Goal: Task Accomplishment & Management: Complete application form

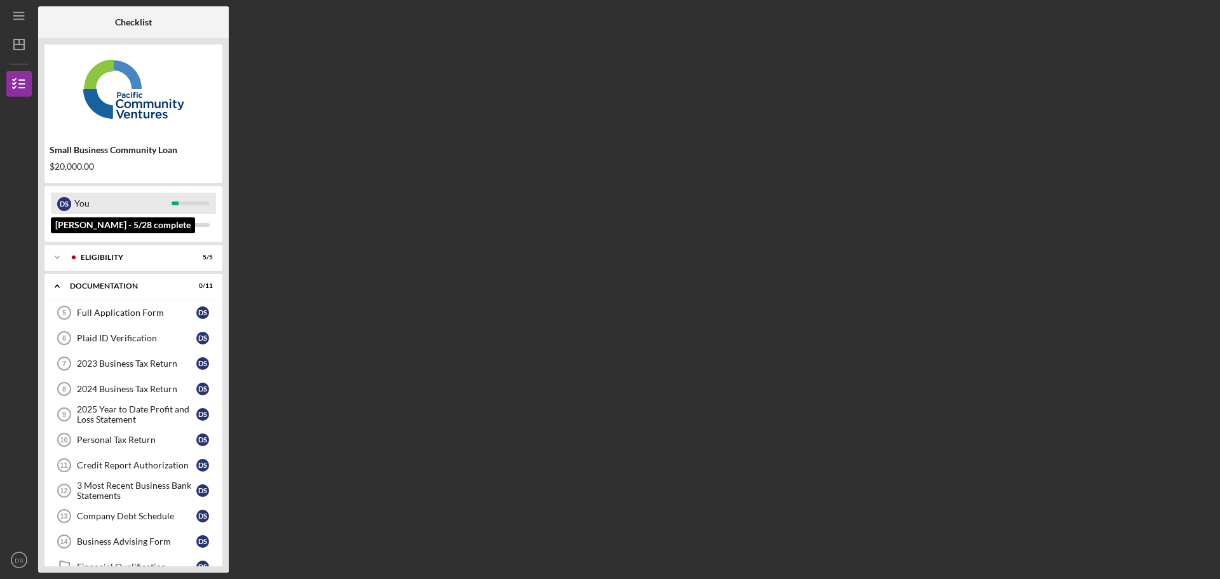
click at [82, 200] on div "You" at bounding box center [122, 204] width 97 height 22
click at [143, 267] on div "Icon/Expander Eligibility 5 / 5" at bounding box center [133, 257] width 178 height 25
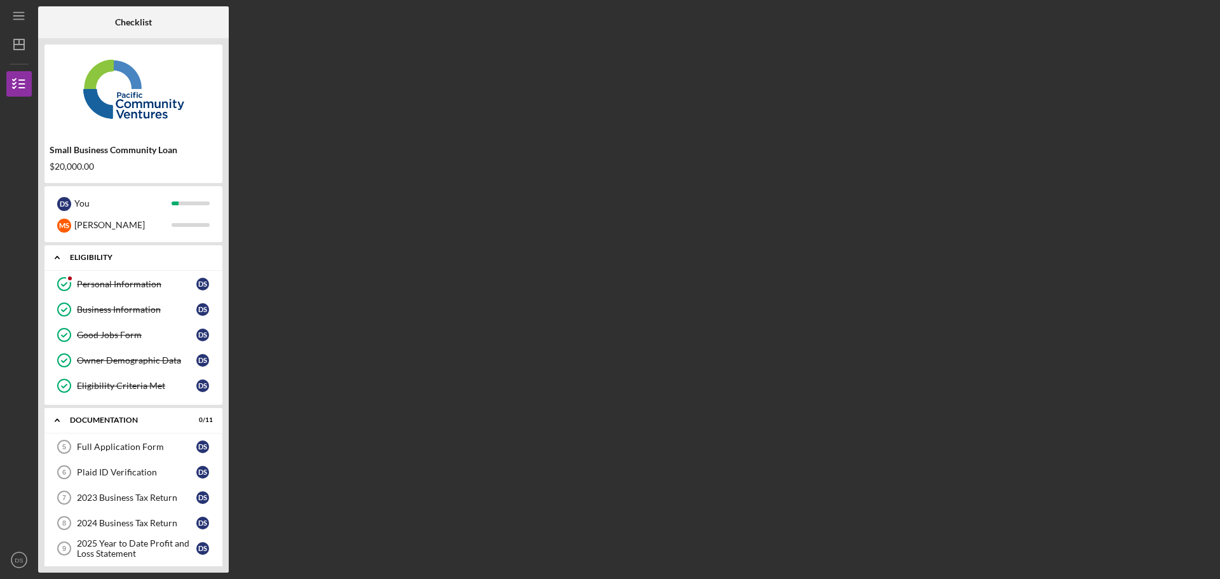
click at [147, 263] on div "Icon/Expander Eligibility 5 / 5" at bounding box center [133, 258] width 178 height 26
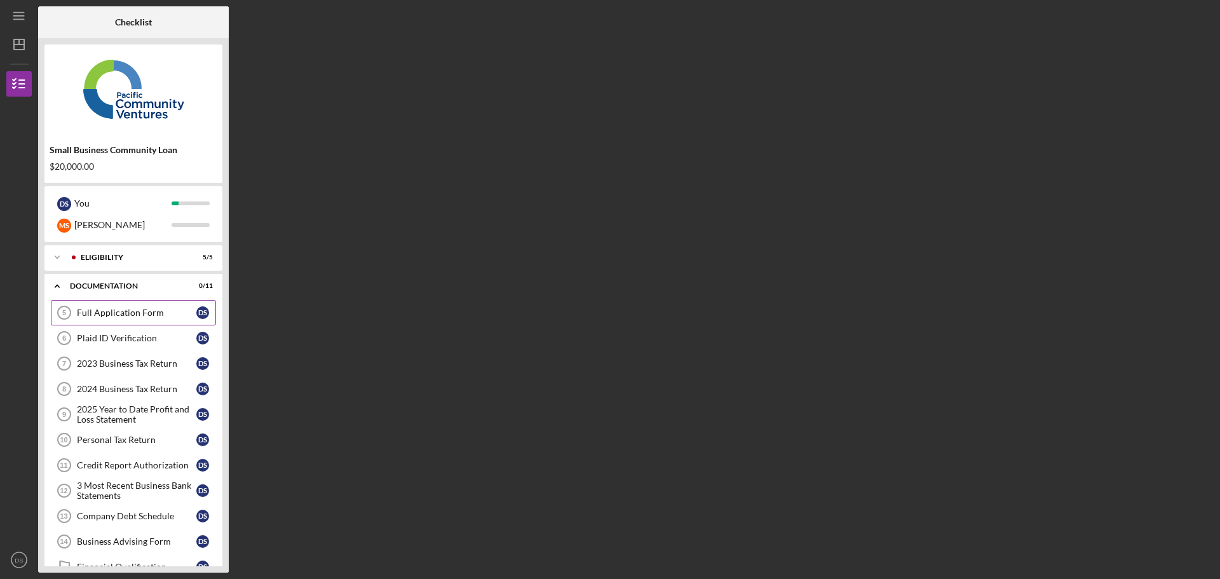
click at [139, 311] on div "Full Application Form" at bounding box center [137, 313] width 120 height 10
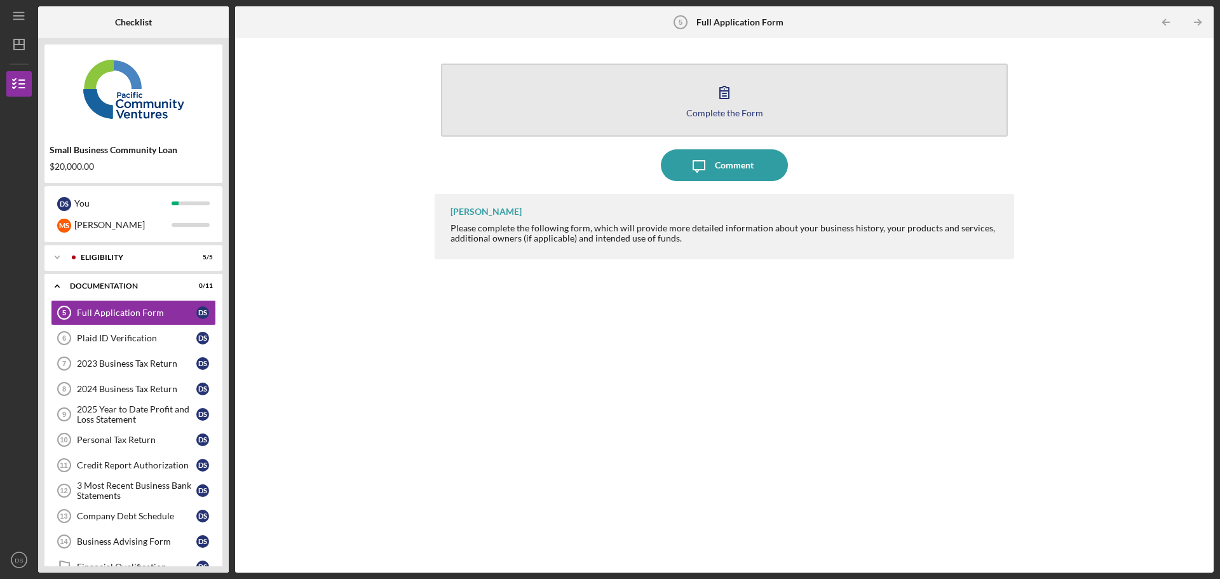
click at [690, 107] on button "Complete the Form Form" at bounding box center [724, 100] width 567 height 73
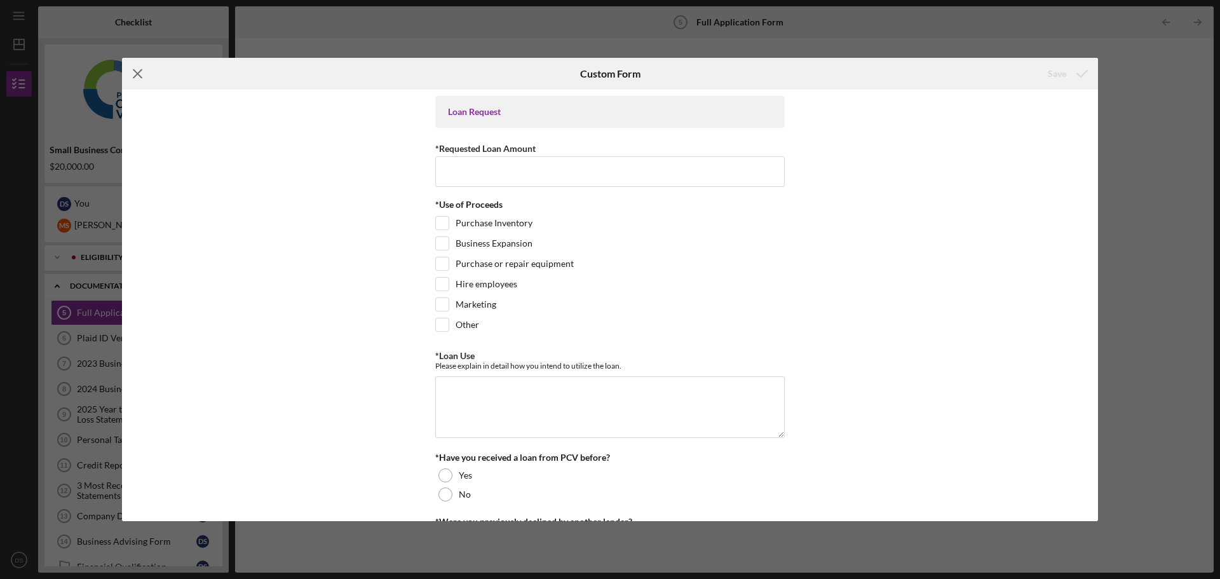
click at [137, 67] on icon "Icon/Menu Close" at bounding box center [138, 74] width 32 height 32
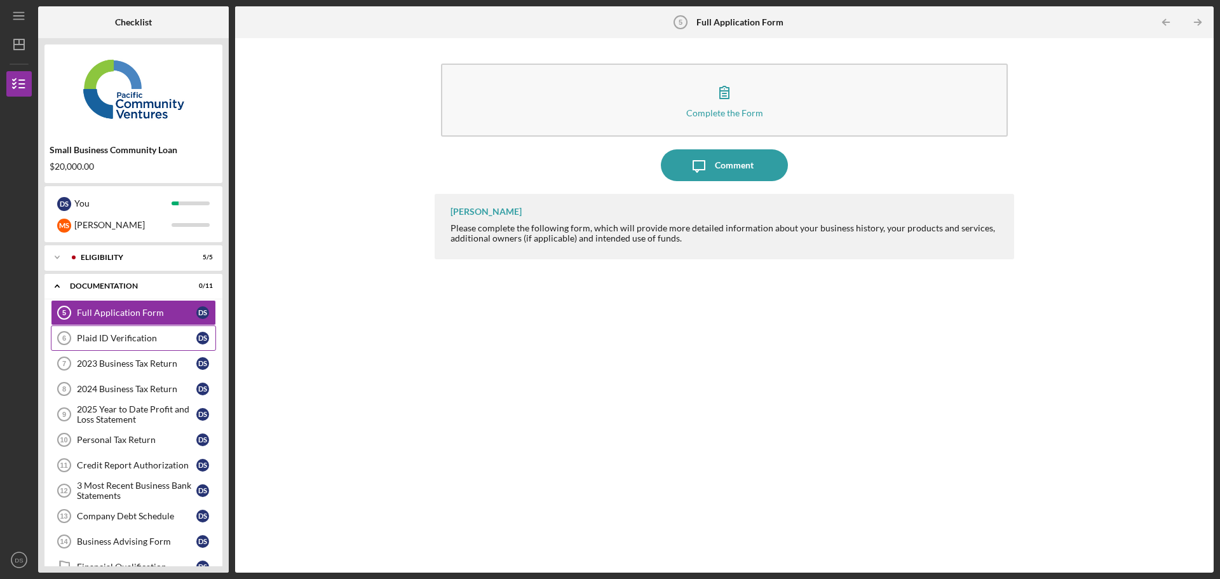
click at [130, 339] on div "Plaid ID Verification" at bounding box center [137, 338] width 120 height 10
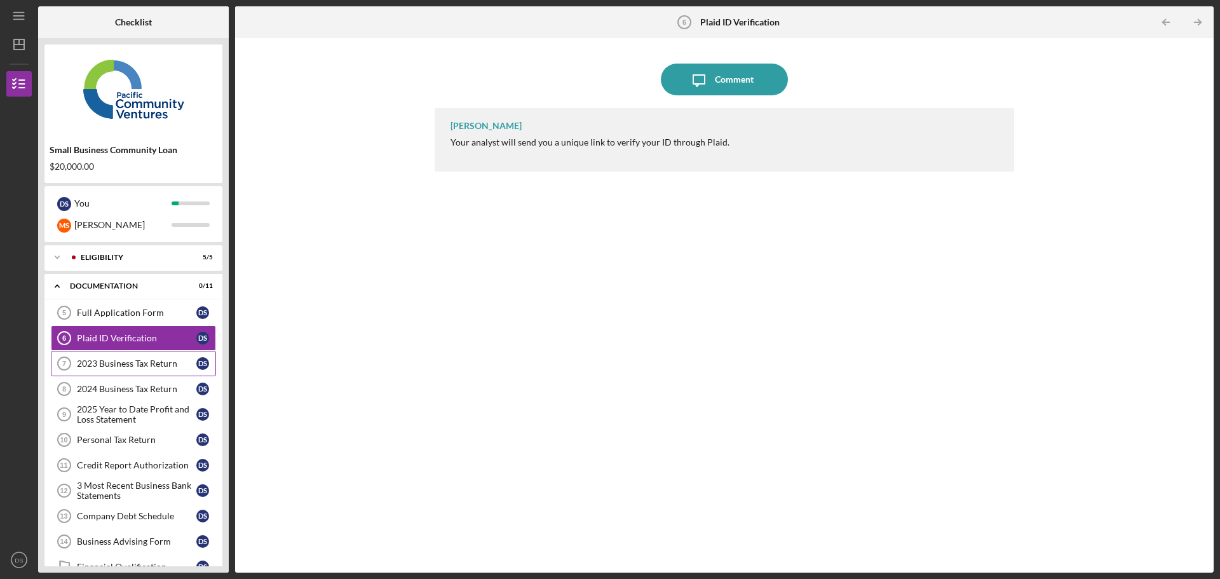
click at [128, 367] on div "2023 Business Tax Return" at bounding box center [137, 364] width 120 height 10
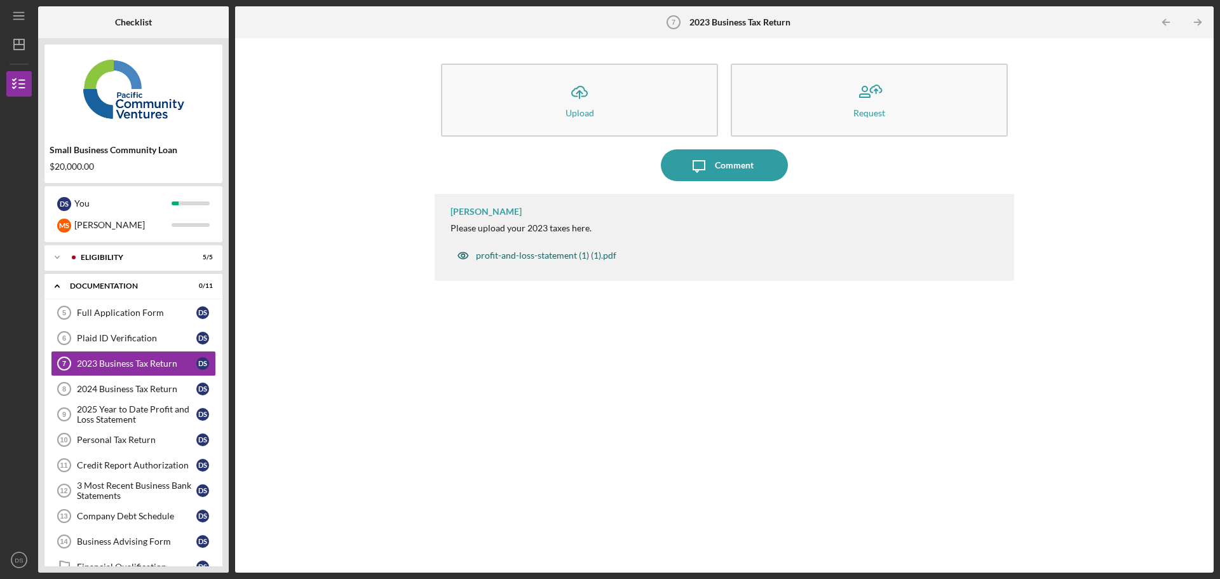
click at [505, 257] on div "profit-and-loss-statement (1) (1).pdf" at bounding box center [546, 255] width 140 height 10
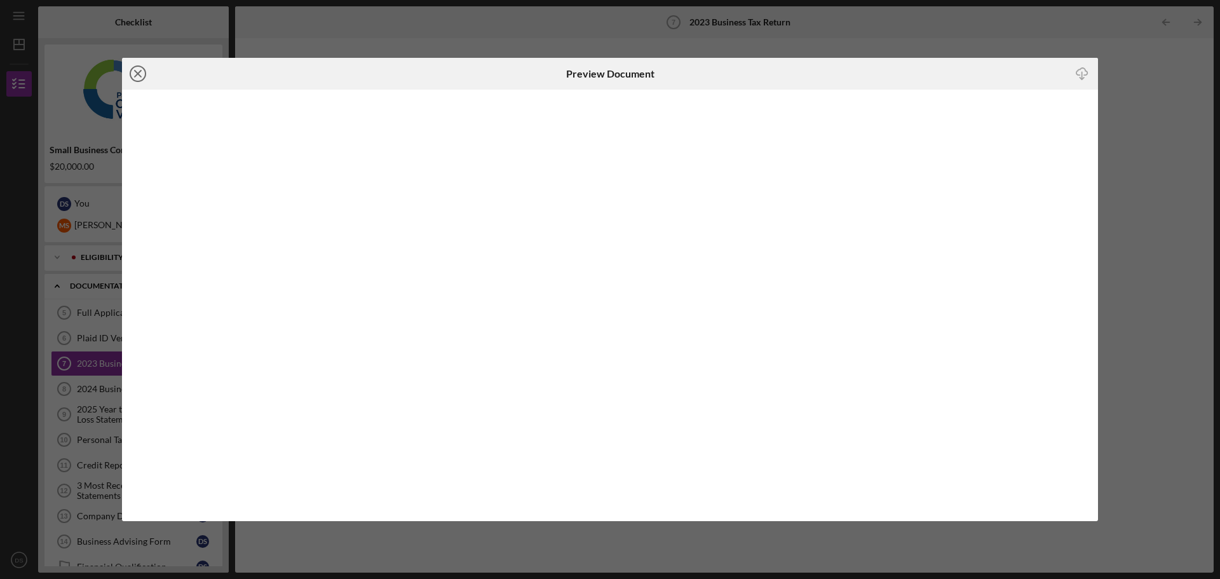
click at [135, 72] on icon "Icon/Close" at bounding box center [138, 74] width 32 height 32
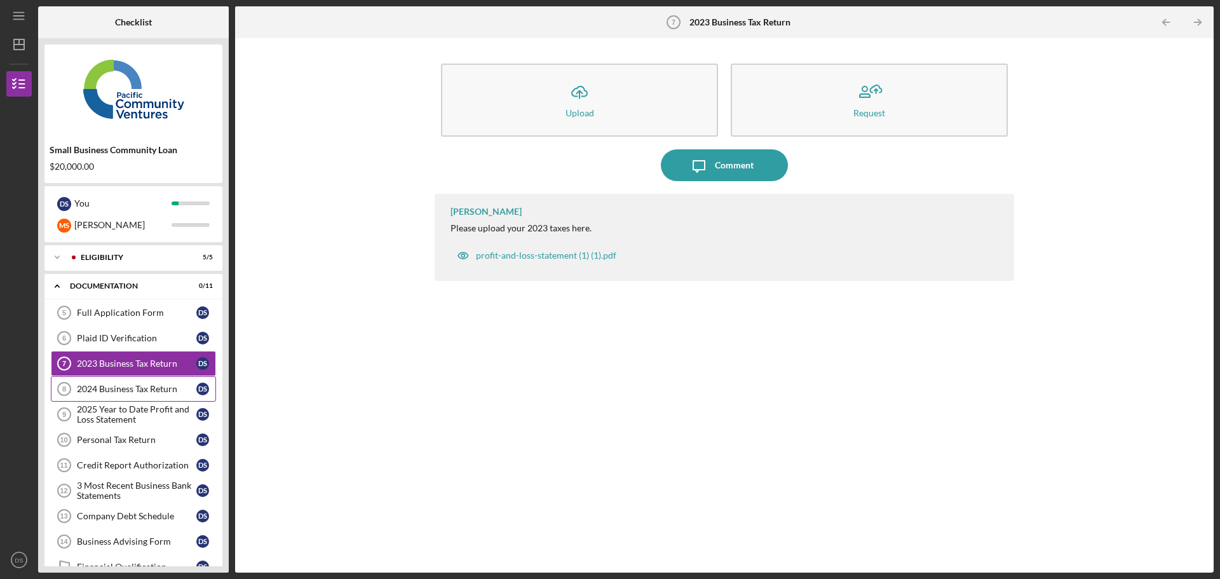
click at [126, 395] on link "2024 Business Tax Return 8 2024 Business Tax Return D S" at bounding box center [133, 388] width 165 height 25
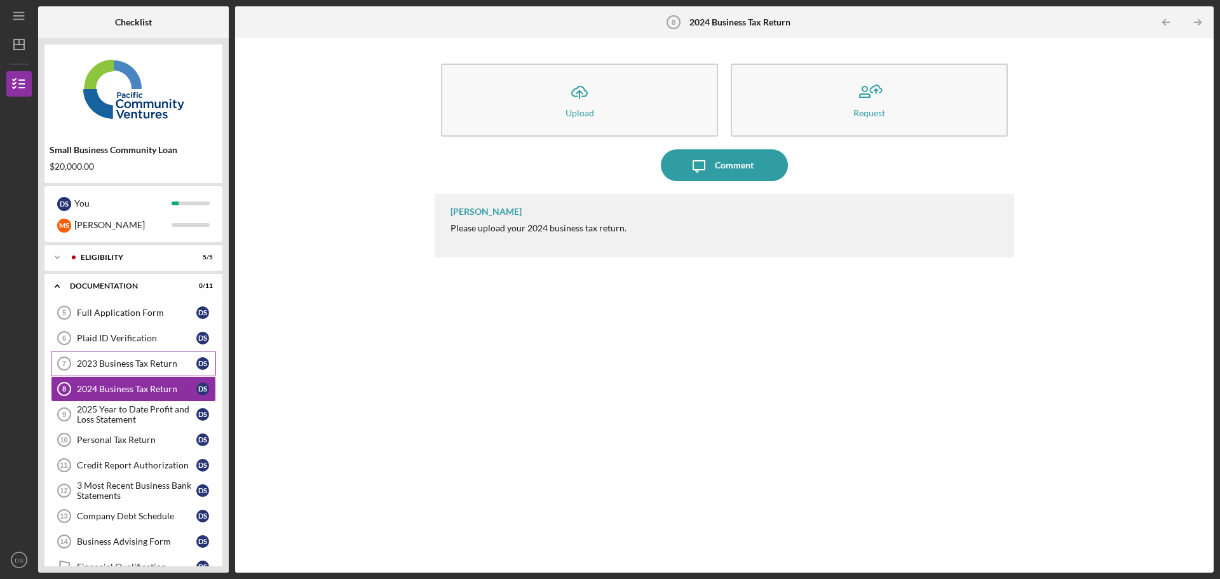
click at [152, 375] on link "2023 Business Tax Return 7 2023 Business Tax Return D S" at bounding box center [133, 363] width 165 height 25
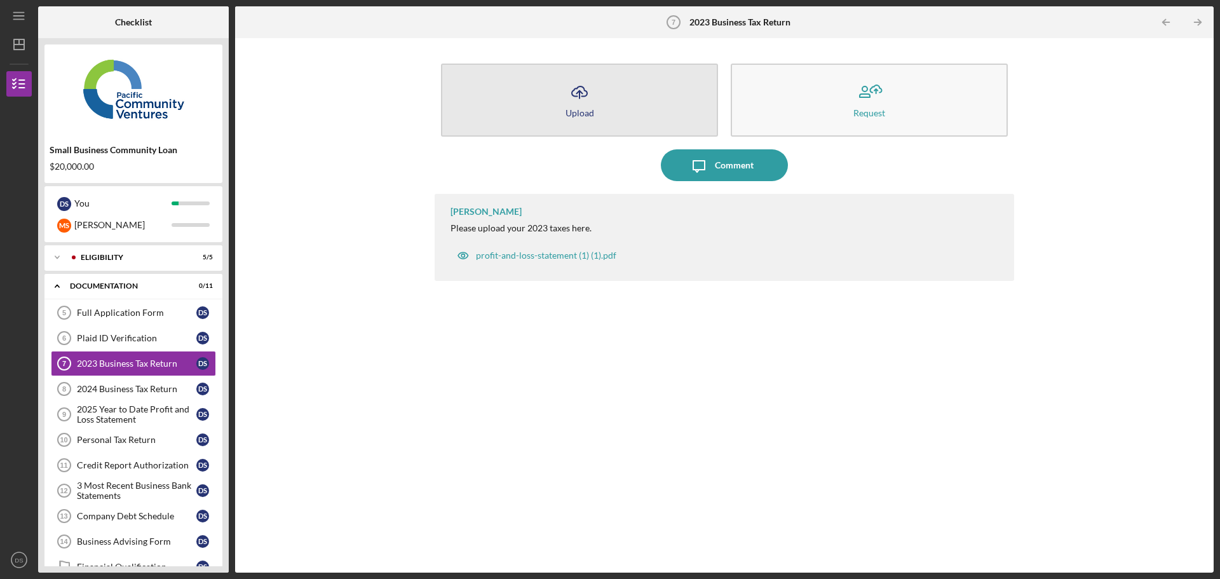
click at [563, 99] on button "Icon/Upload Upload" at bounding box center [579, 100] width 277 height 73
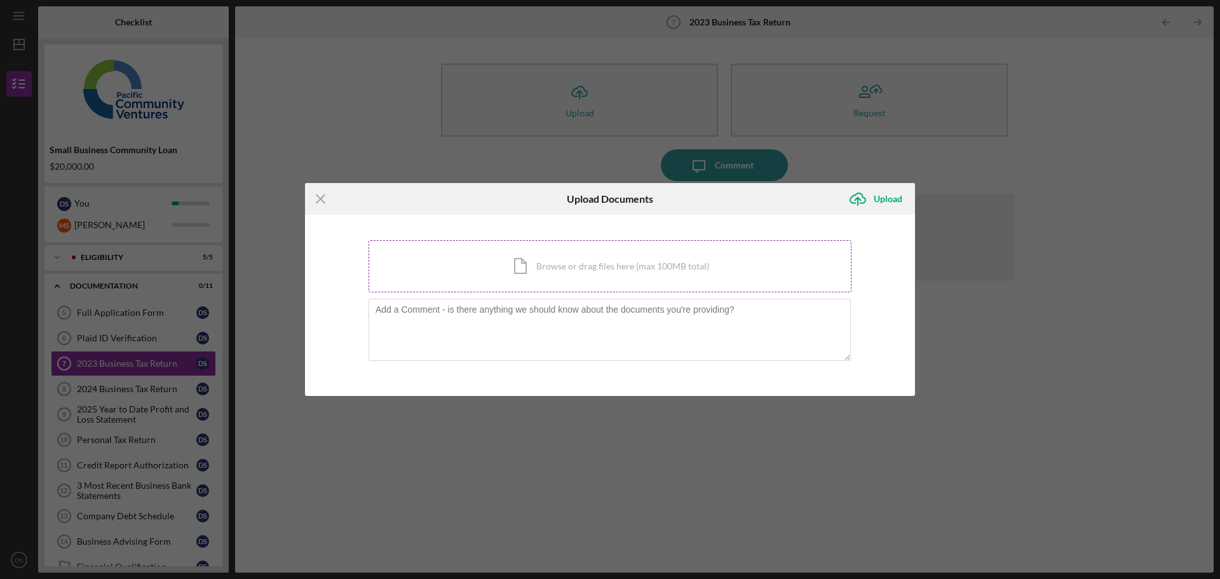
click at [540, 278] on div "Icon/Document Browse or drag files here (max 100MB total) Tap to choose files o…" at bounding box center [610, 266] width 483 height 52
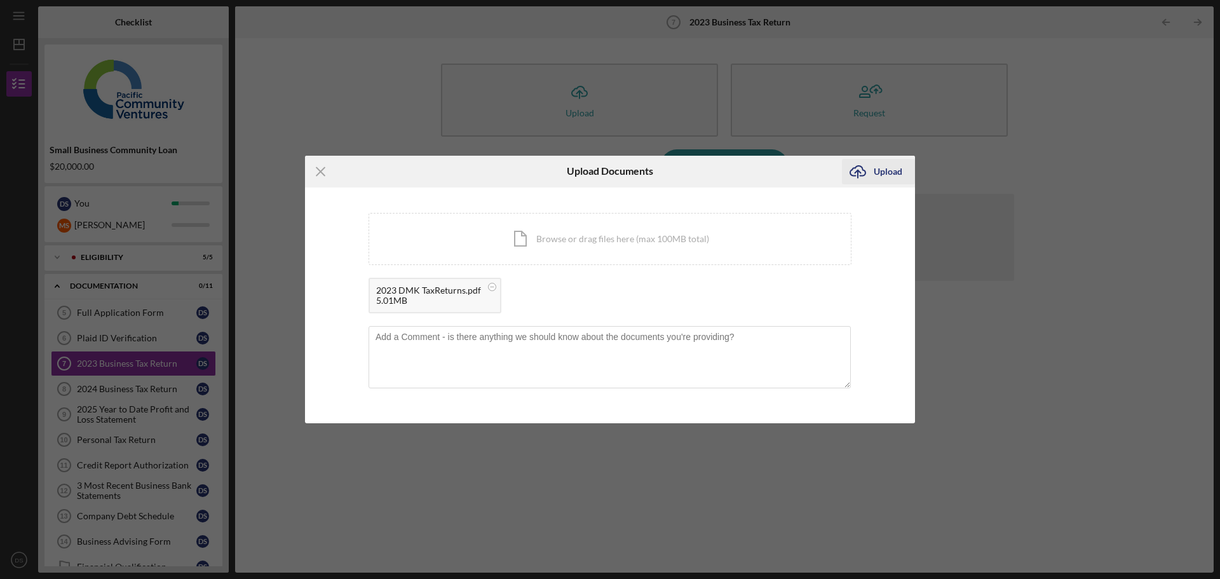
click at [887, 165] on div "Upload" at bounding box center [888, 171] width 29 height 25
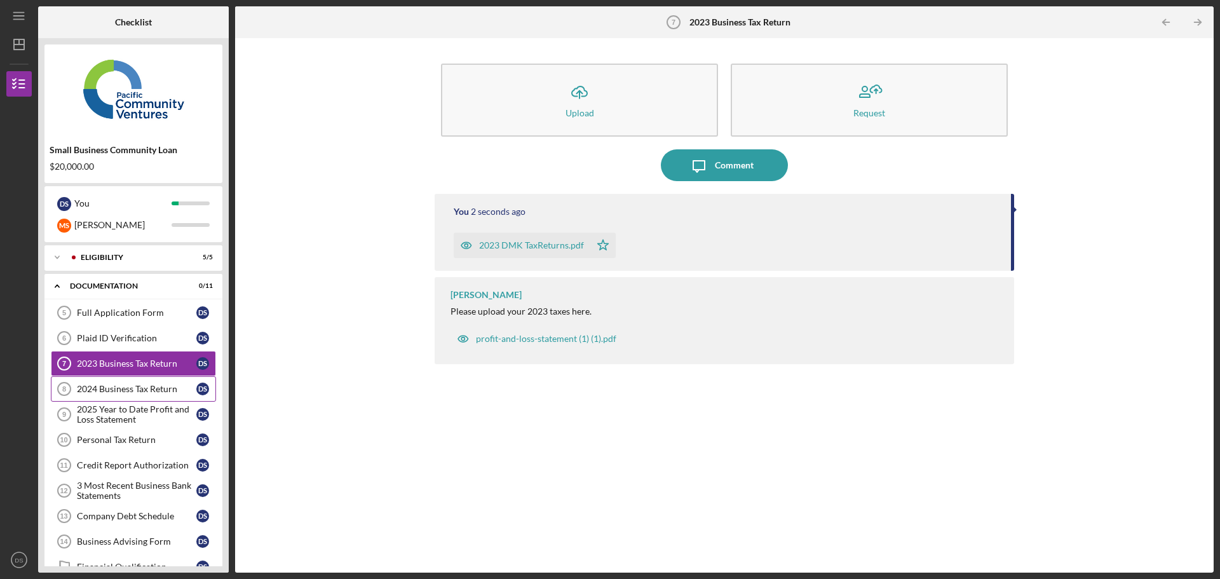
click at [147, 390] on div "2024 Business Tax Return" at bounding box center [137, 389] width 120 height 10
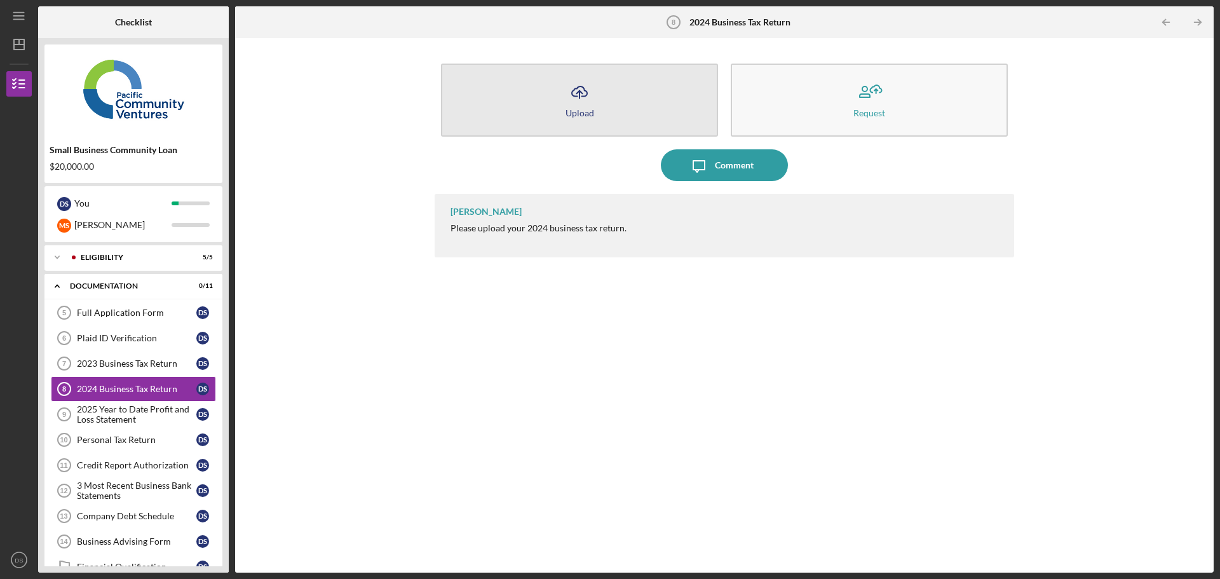
click at [561, 100] on button "Icon/Upload Upload" at bounding box center [579, 100] width 277 height 73
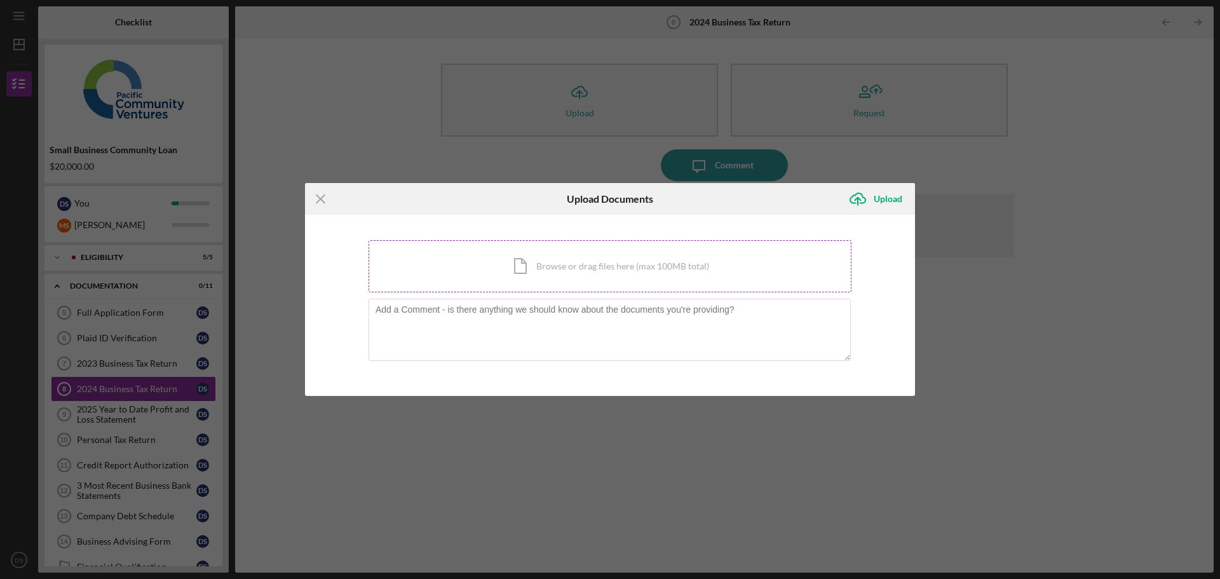
click at [619, 281] on div "Icon/Document Browse or drag files here (max 100MB total) Tap to choose files o…" at bounding box center [610, 266] width 483 height 52
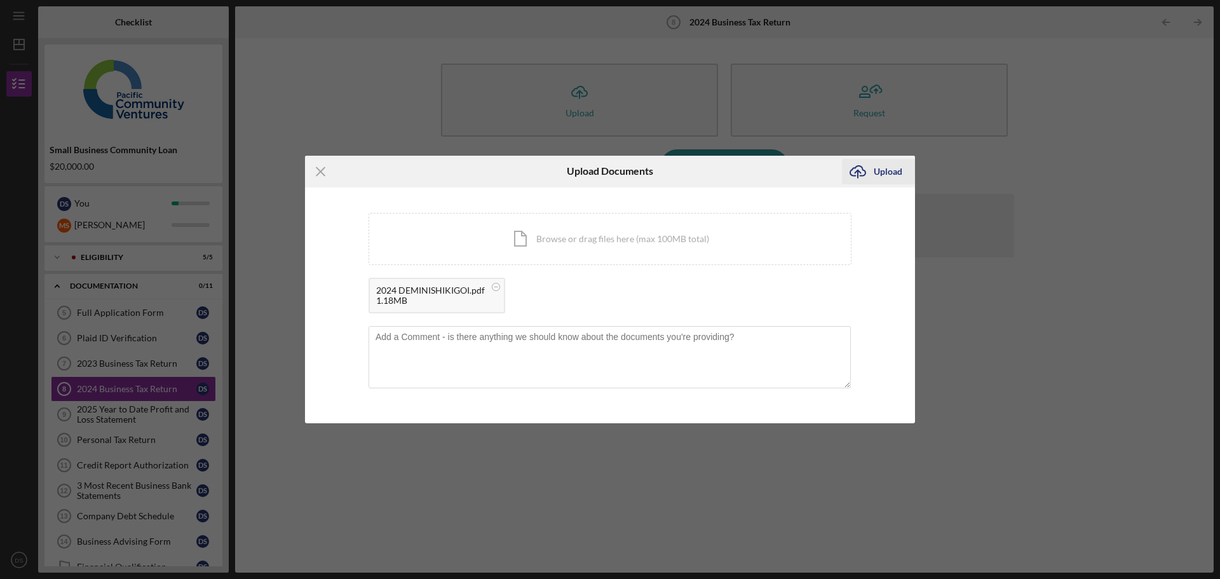
click at [873, 168] on icon "Icon/Upload" at bounding box center [858, 172] width 32 height 32
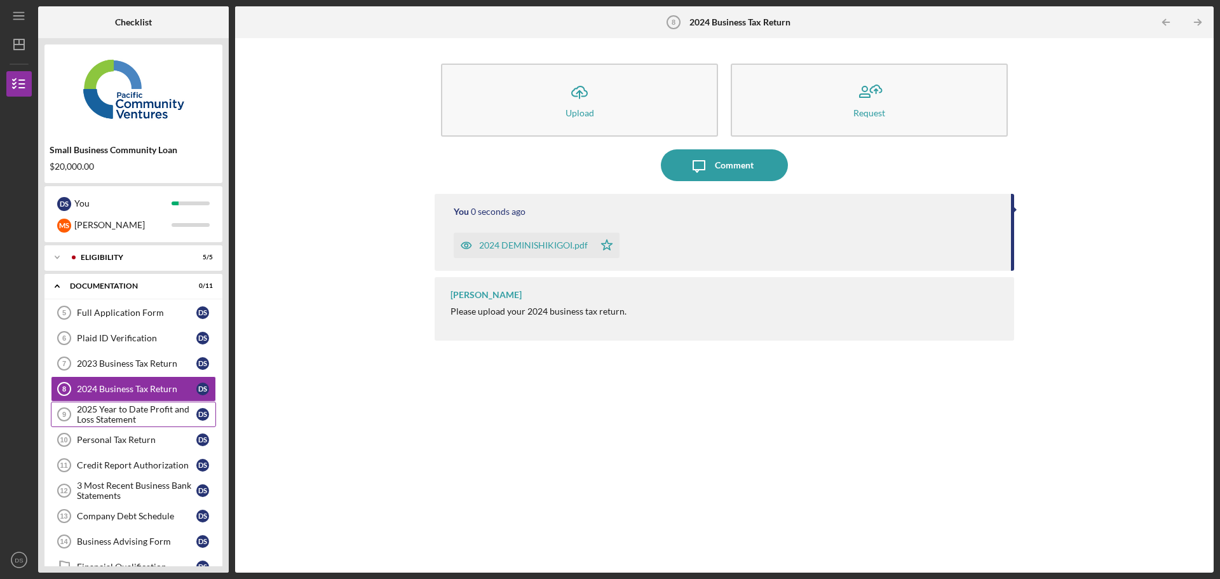
click at [147, 414] on div "2025 Year to Date Profit and Loss Statement" at bounding box center [137, 414] width 120 height 20
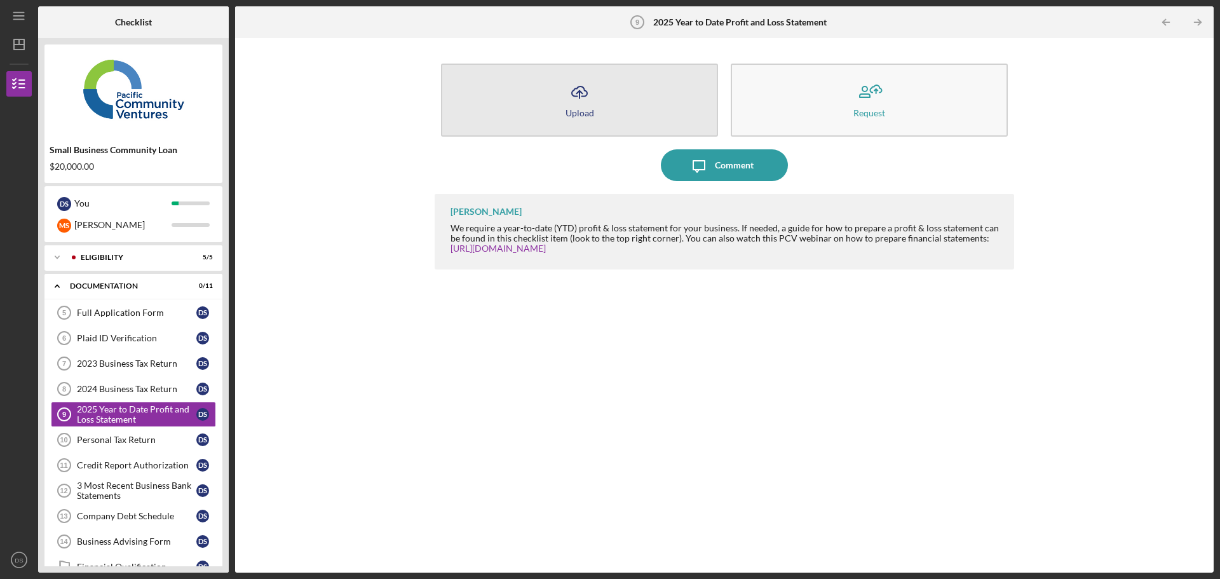
click at [619, 79] on button "Icon/Upload Upload" at bounding box center [579, 100] width 277 height 73
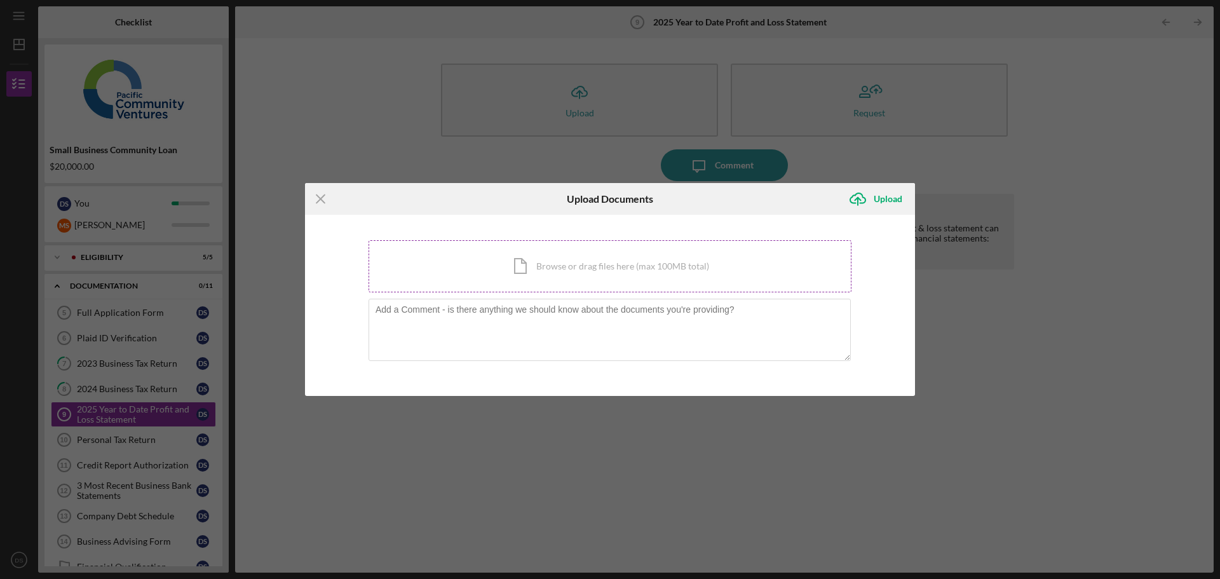
click at [556, 276] on div "Icon/Document Browse or drag files here (max 100MB total) Tap to choose files o…" at bounding box center [610, 266] width 483 height 52
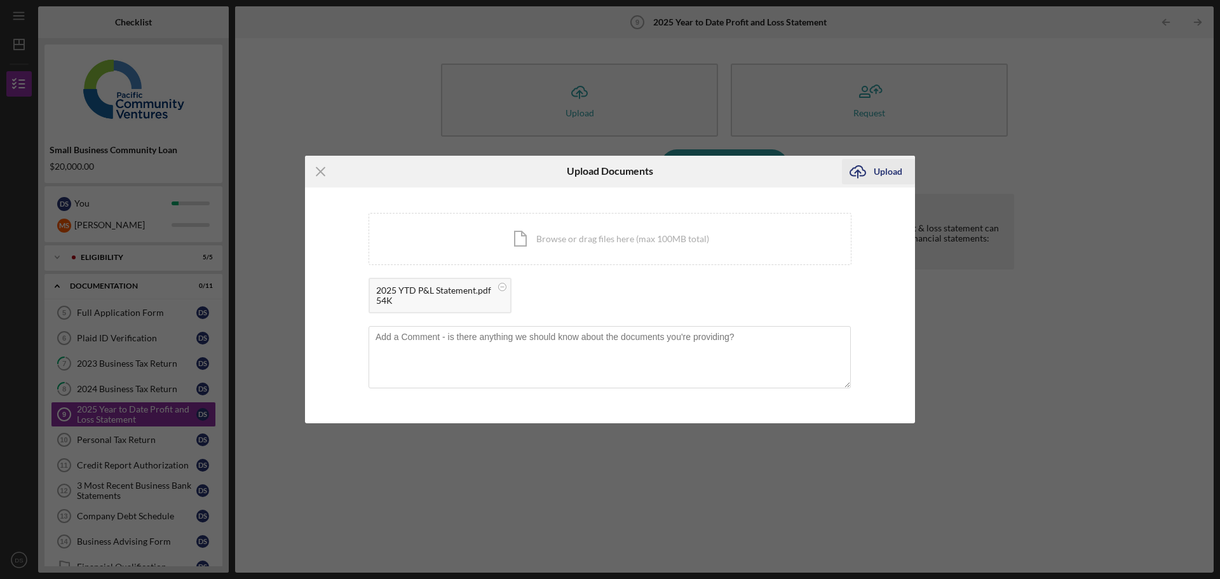
click at [890, 171] on div "Upload" at bounding box center [888, 171] width 29 height 25
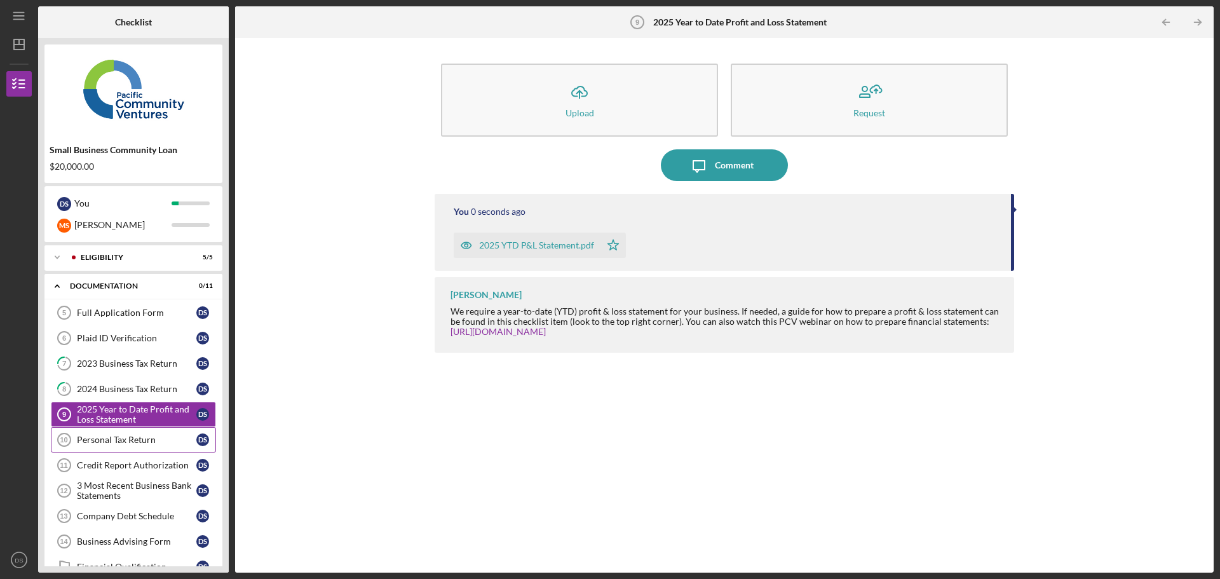
click at [167, 448] on link "Personal Tax Return 10 Personal Tax Return D S" at bounding box center [133, 439] width 165 height 25
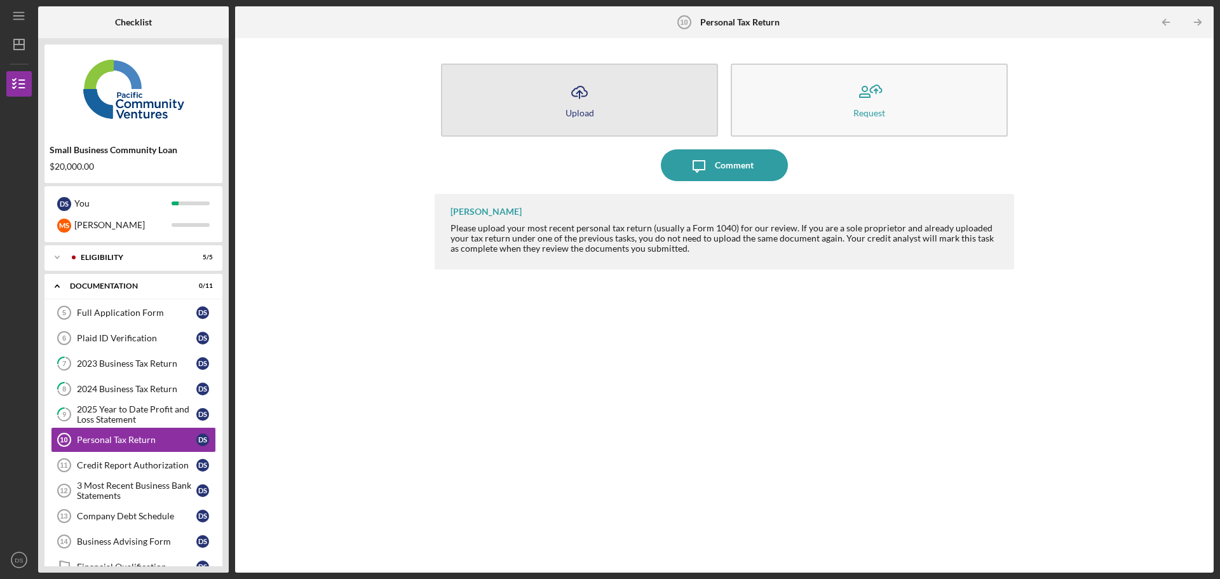
click at [599, 109] on button "Icon/Upload Upload" at bounding box center [579, 100] width 277 height 73
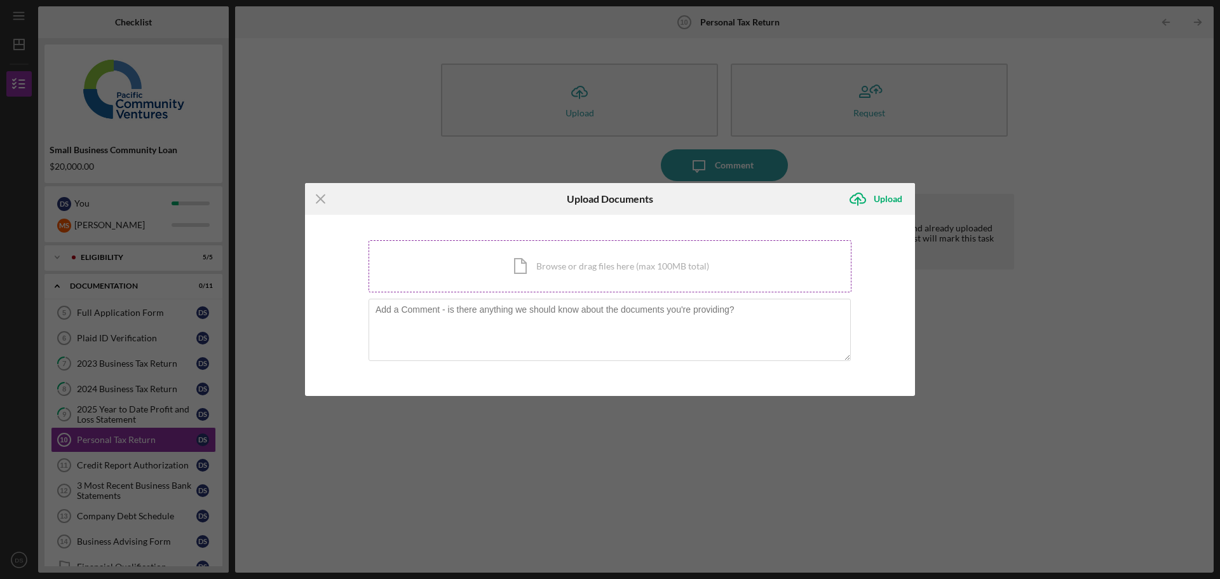
click at [522, 253] on div "Icon/Document Browse or drag files here (max 100MB total) Tap to choose files o…" at bounding box center [610, 266] width 483 height 52
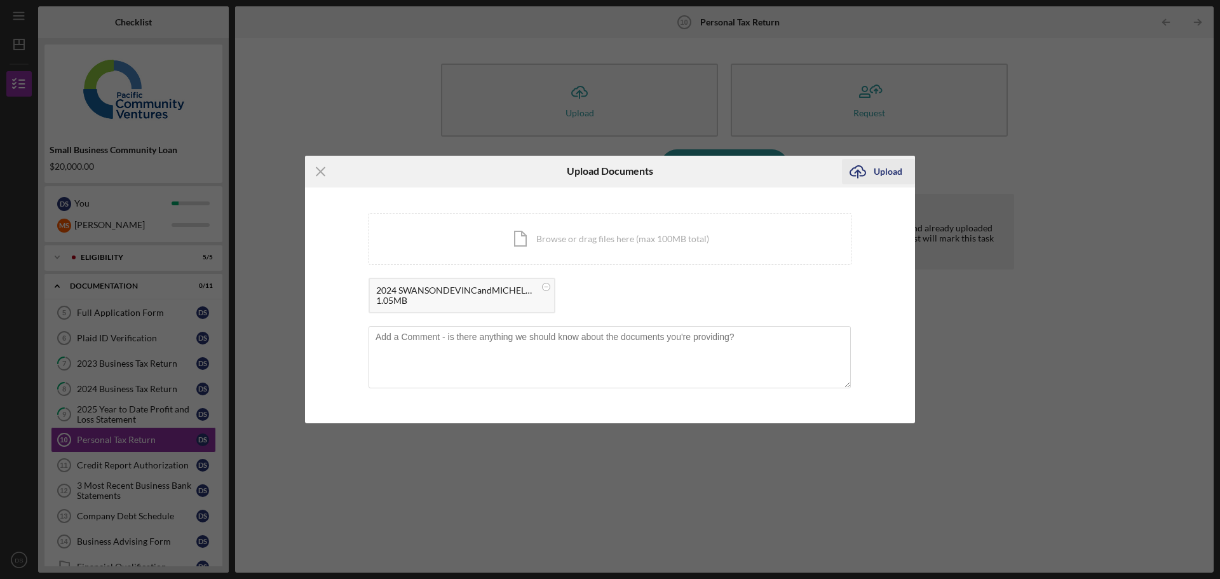
click at [903, 170] on button "Icon/Upload Upload" at bounding box center [878, 171] width 73 height 25
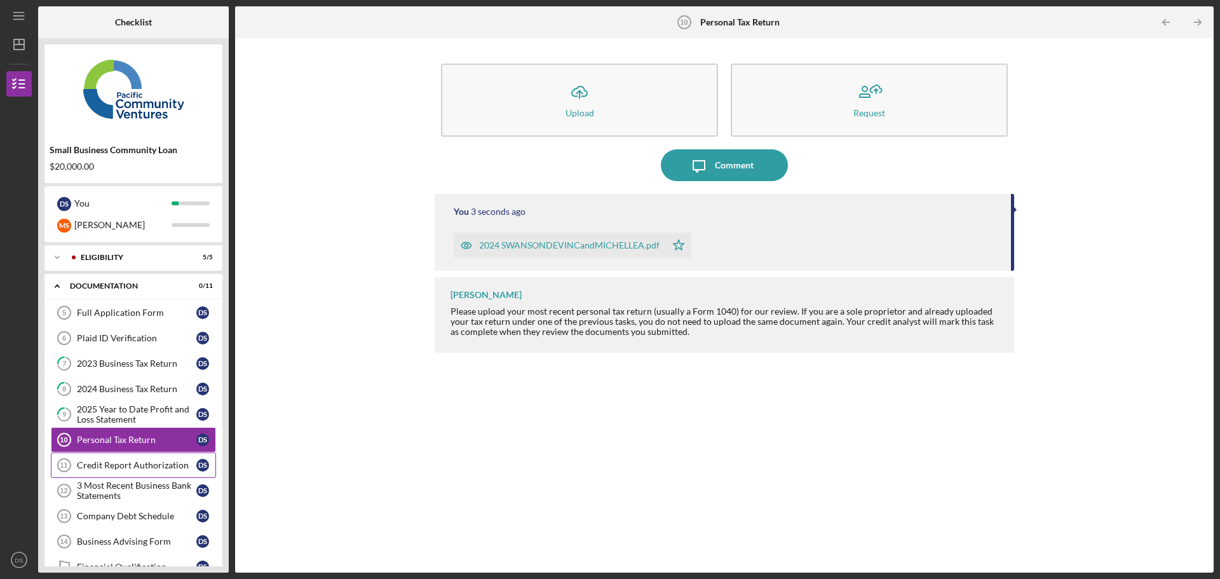
click at [132, 467] on div "Credit Report Authorization" at bounding box center [137, 465] width 120 height 10
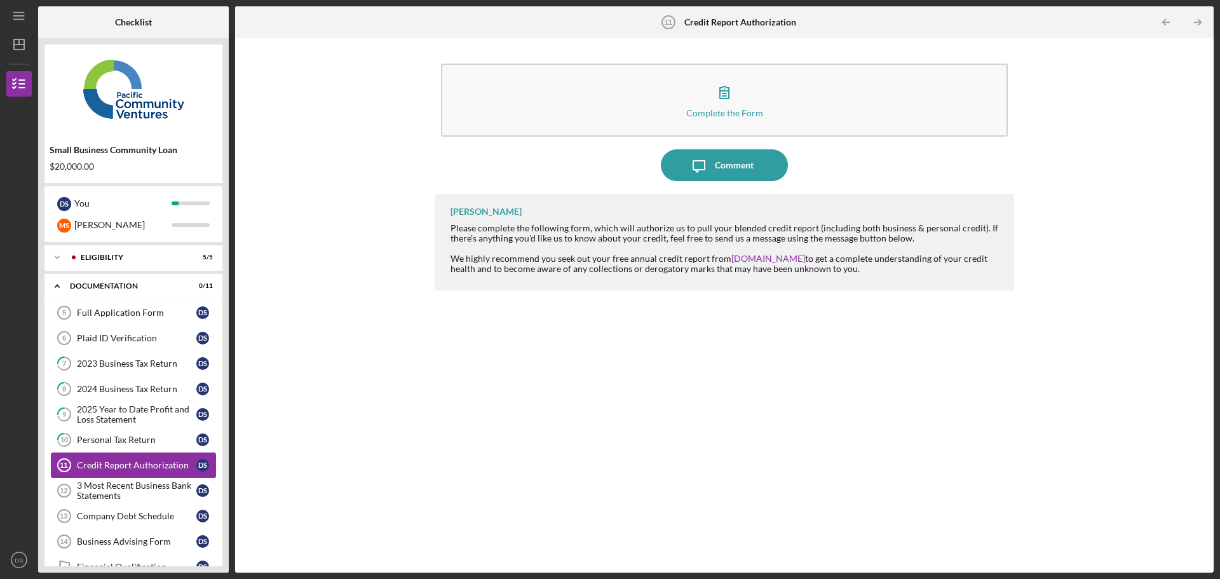
scroll to position [83, 0]
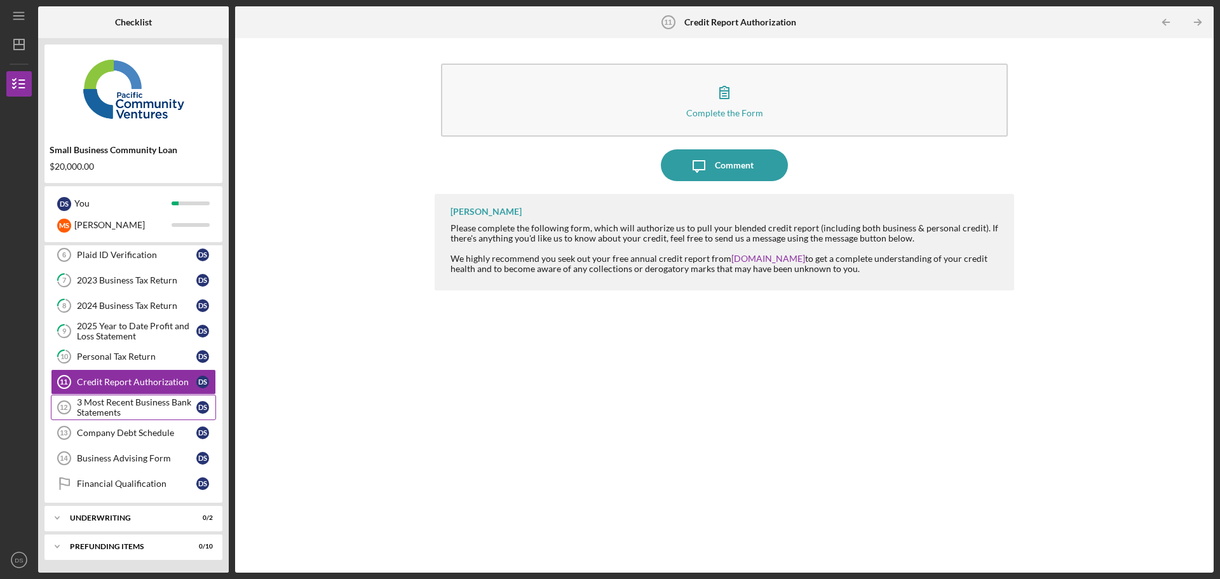
click at [146, 409] on div "3 Most Recent Business Bank Statements" at bounding box center [137, 407] width 120 height 20
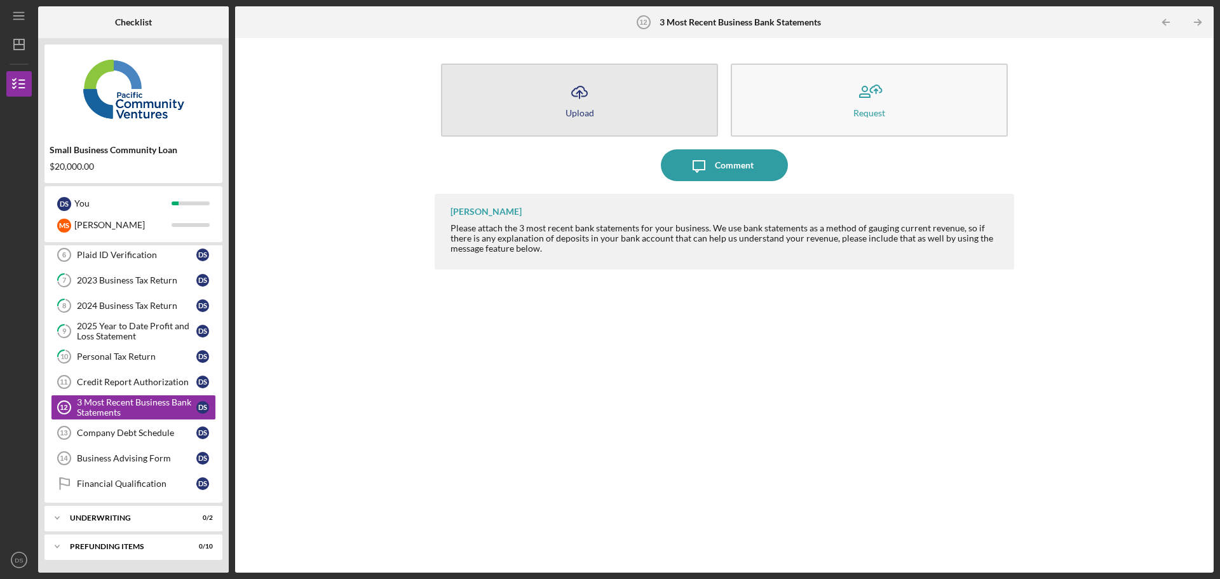
click at [572, 92] on icon "Icon/Upload" at bounding box center [580, 92] width 32 height 32
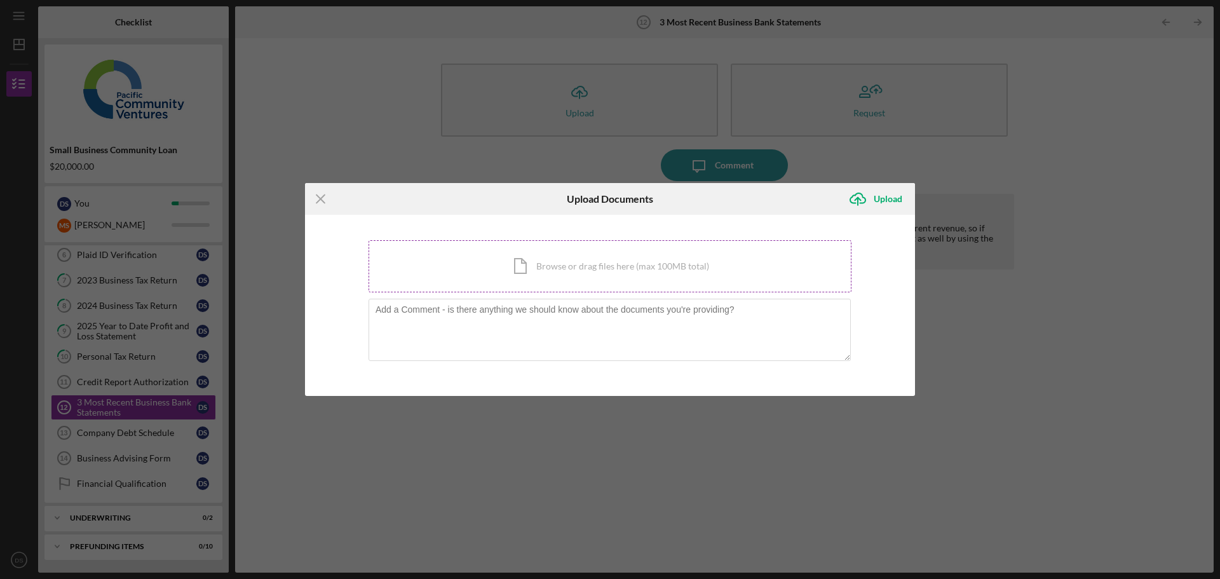
click at [611, 261] on div "Icon/Document Browse or drag files here (max 100MB total) Tap to choose files o…" at bounding box center [610, 266] width 483 height 52
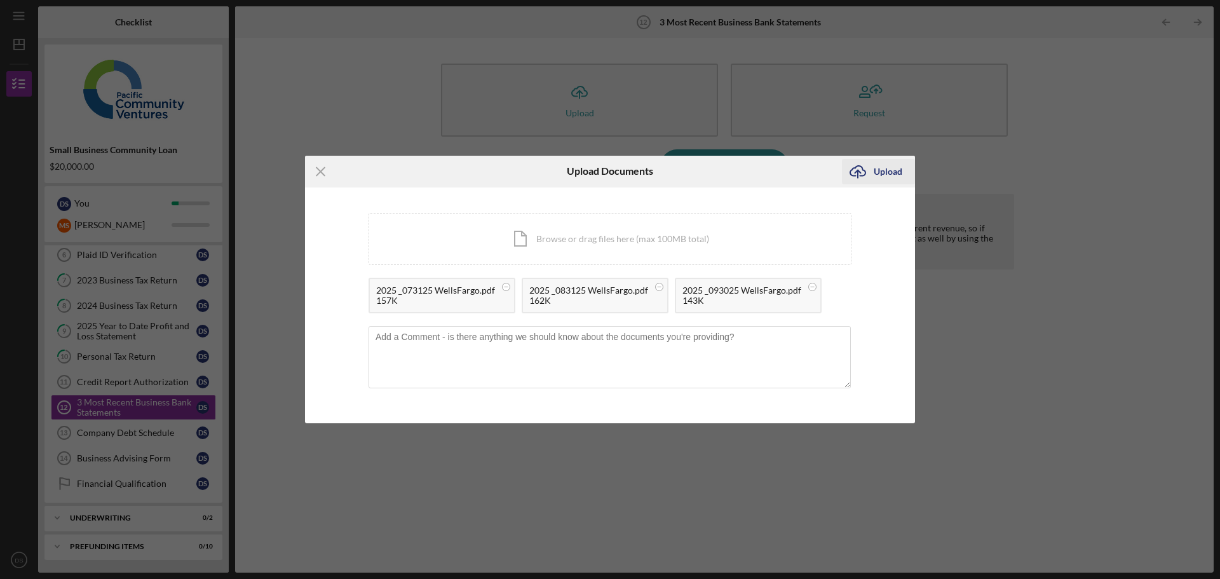
click at [900, 168] on div "Upload" at bounding box center [888, 171] width 29 height 25
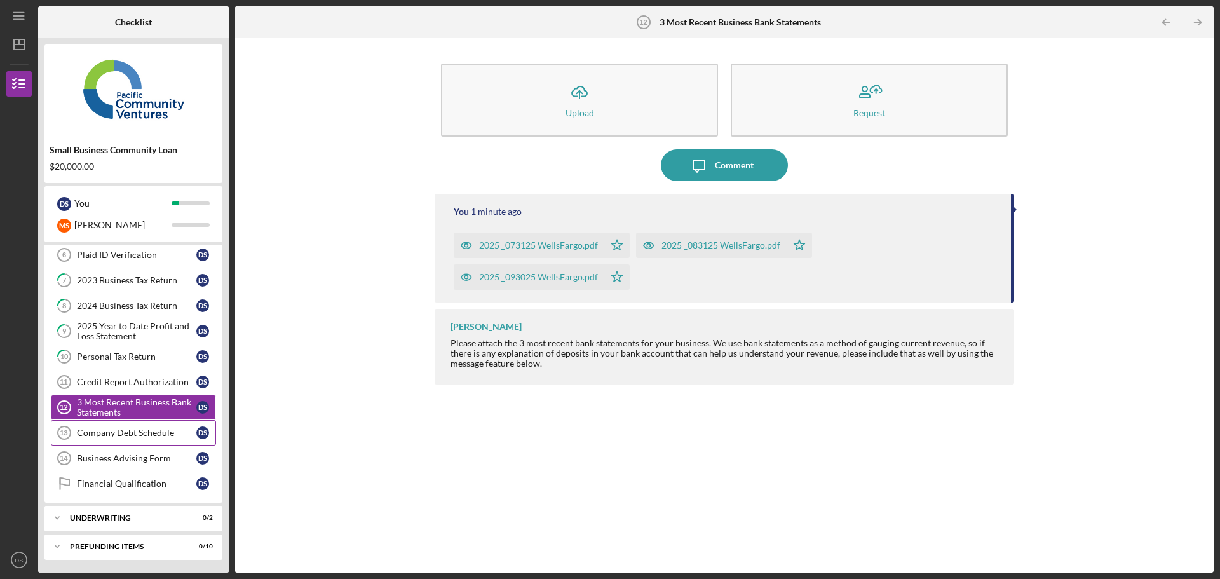
click at [154, 439] on link "Company Debt Schedule 13 Company Debt Schedule D S" at bounding box center [133, 432] width 165 height 25
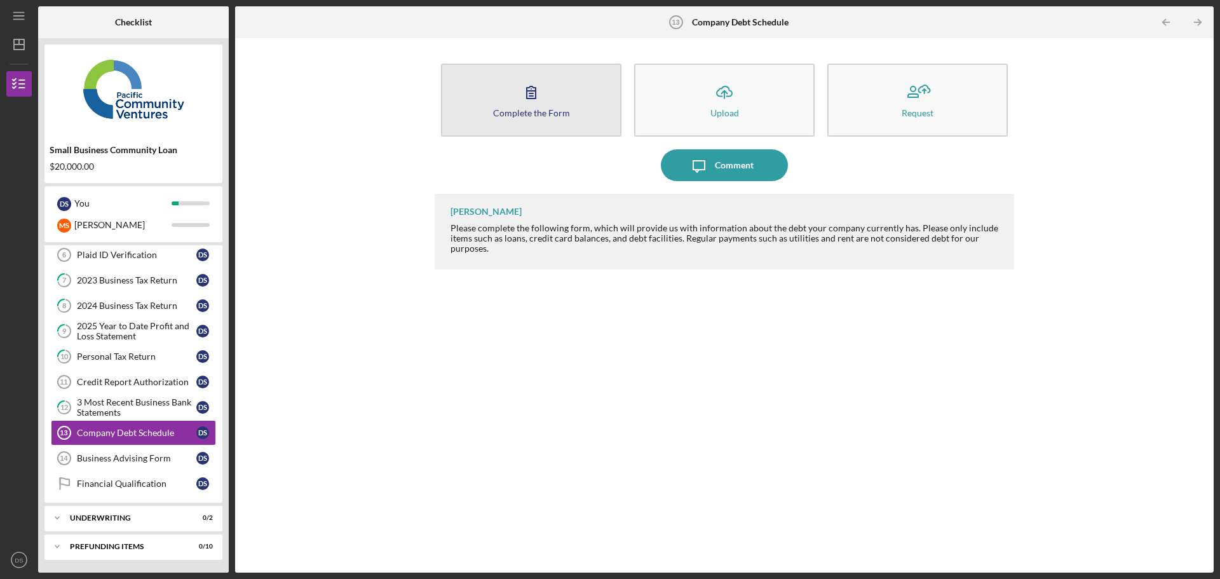
click at [577, 88] on button "Complete the Form Form" at bounding box center [531, 100] width 181 height 73
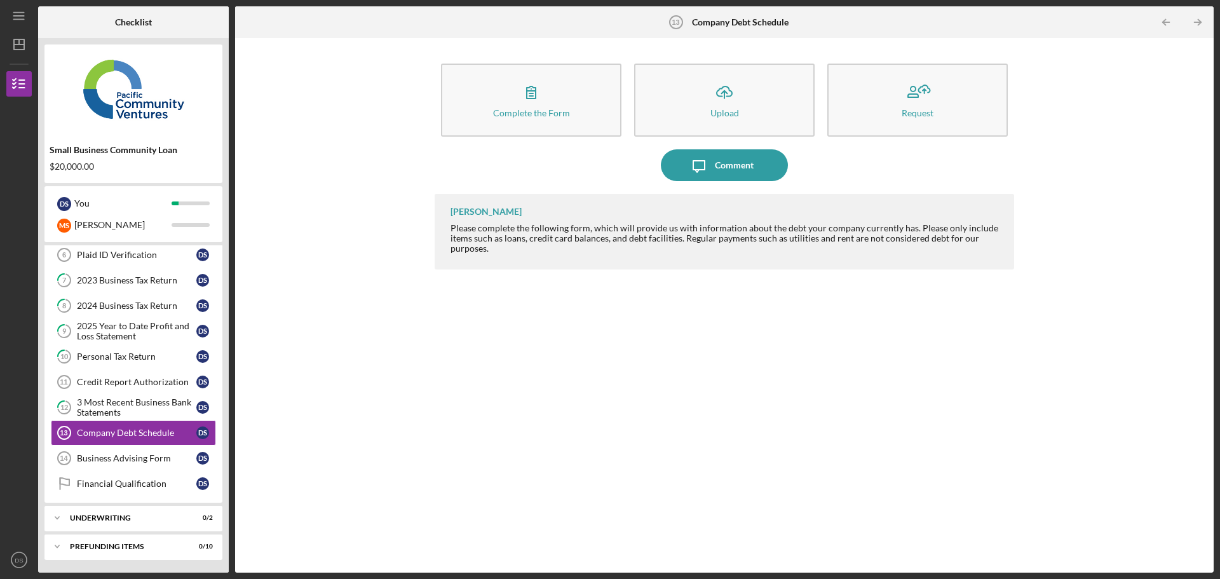
click at [606, 445] on div "[PERSON_NAME] Please complete the following form, which will provide us with in…" at bounding box center [725, 374] width 580 height 360
click at [93, 467] on link "Business Advising Form 14 Business Advising Form D S" at bounding box center [133, 458] width 165 height 25
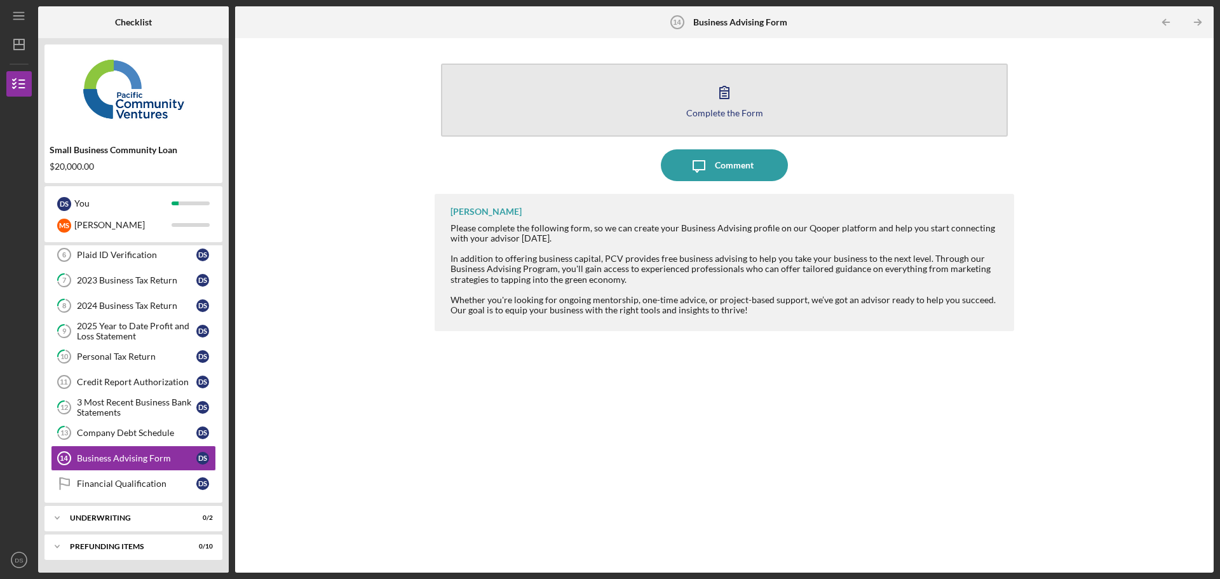
click at [765, 96] on button "Complete the Form Form" at bounding box center [724, 100] width 567 height 73
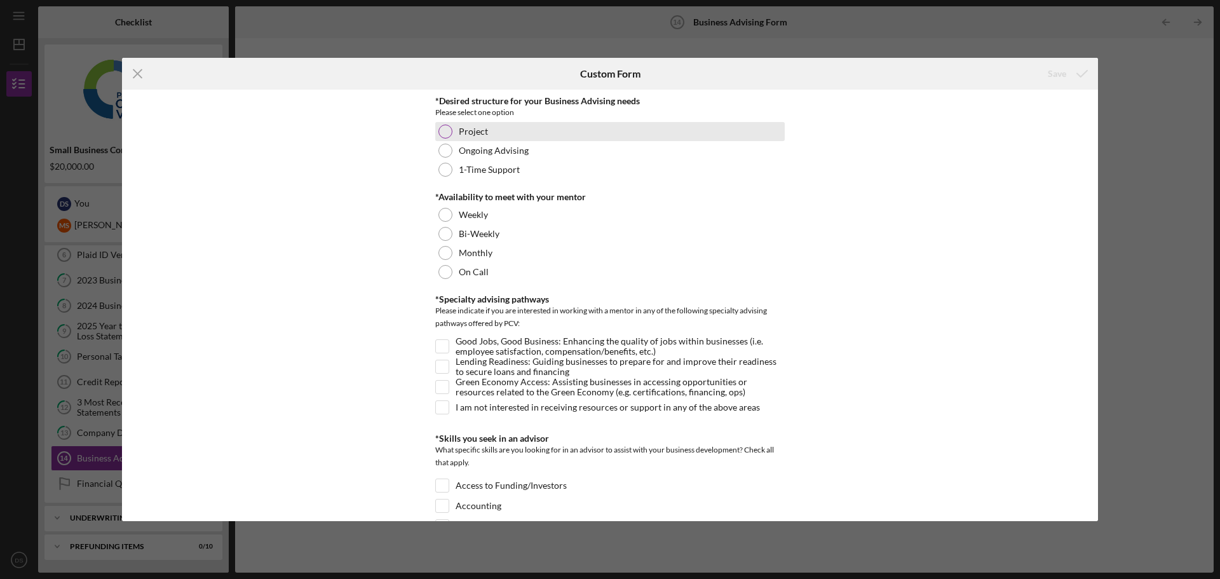
click at [454, 123] on div "Project" at bounding box center [610, 131] width 350 height 19
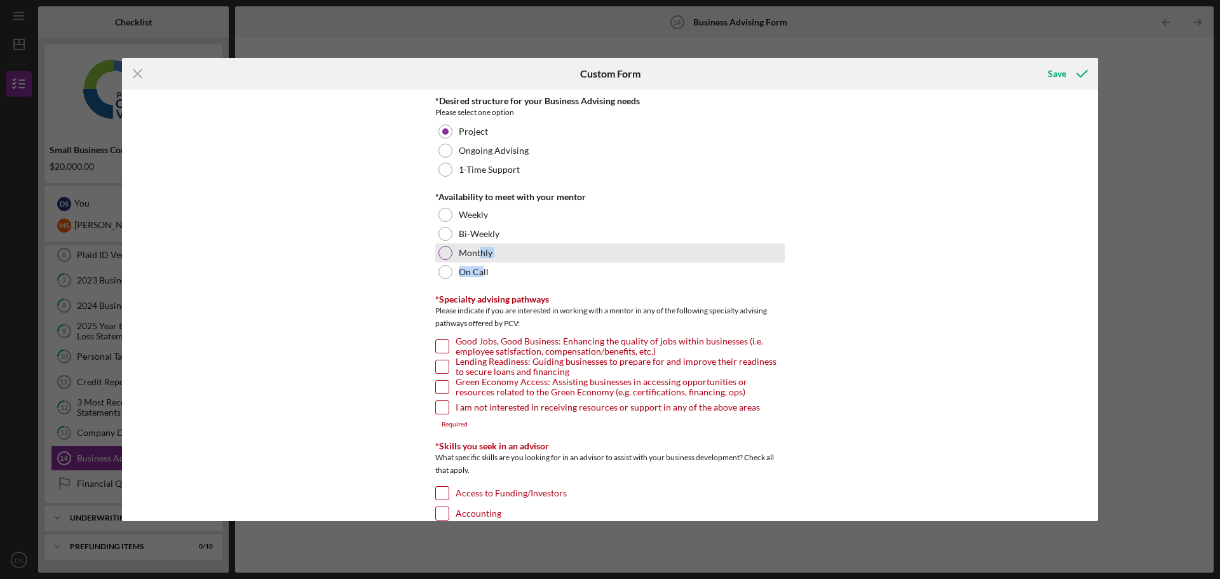
drag, startPoint x: 482, startPoint y: 270, endPoint x: 481, endPoint y: 256, distance: 13.4
click at [481, 256] on div "*Availability to meet with your mentor Weekly Bi-Weekly Monthly On Call" at bounding box center [610, 237] width 350 height 90
click at [481, 256] on label "Monthly" at bounding box center [476, 253] width 34 height 10
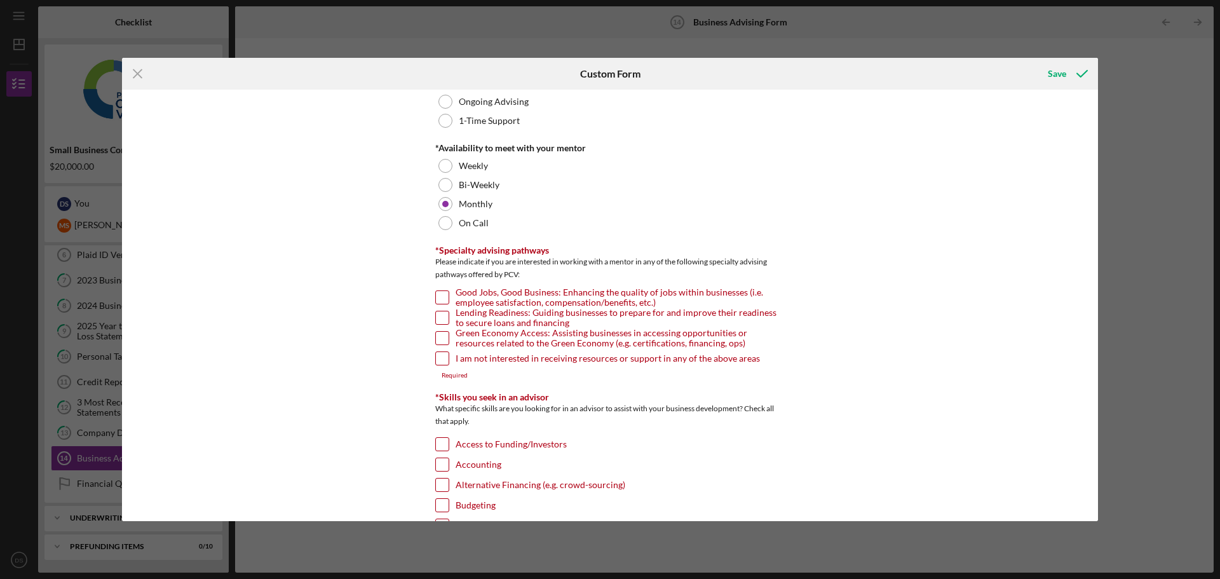
scroll to position [64, 0]
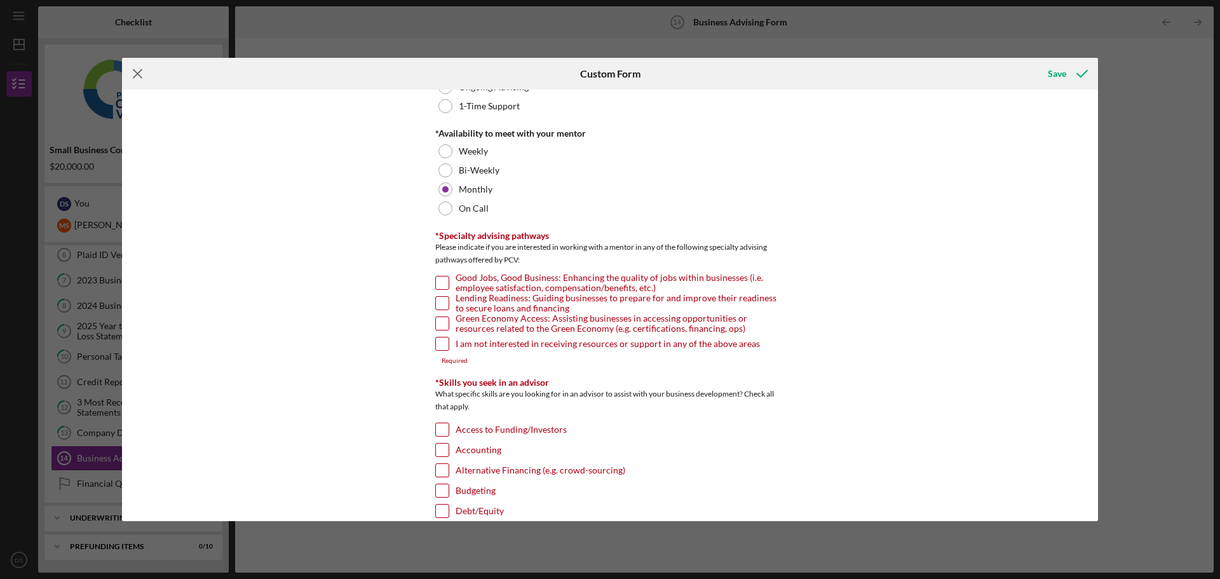
click at [135, 71] on line at bounding box center [137, 74] width 8 height 8
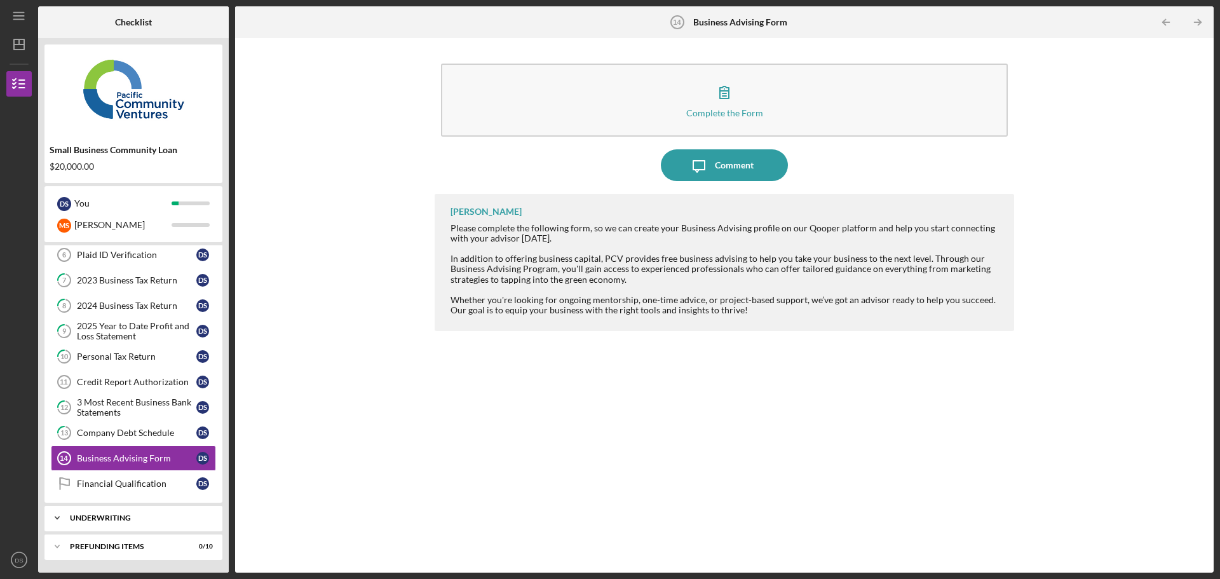
click at [102, 509] on div "Icon/Expander Underwriting 0 / 2" at bounding box center [133, 517] width 178 height 25
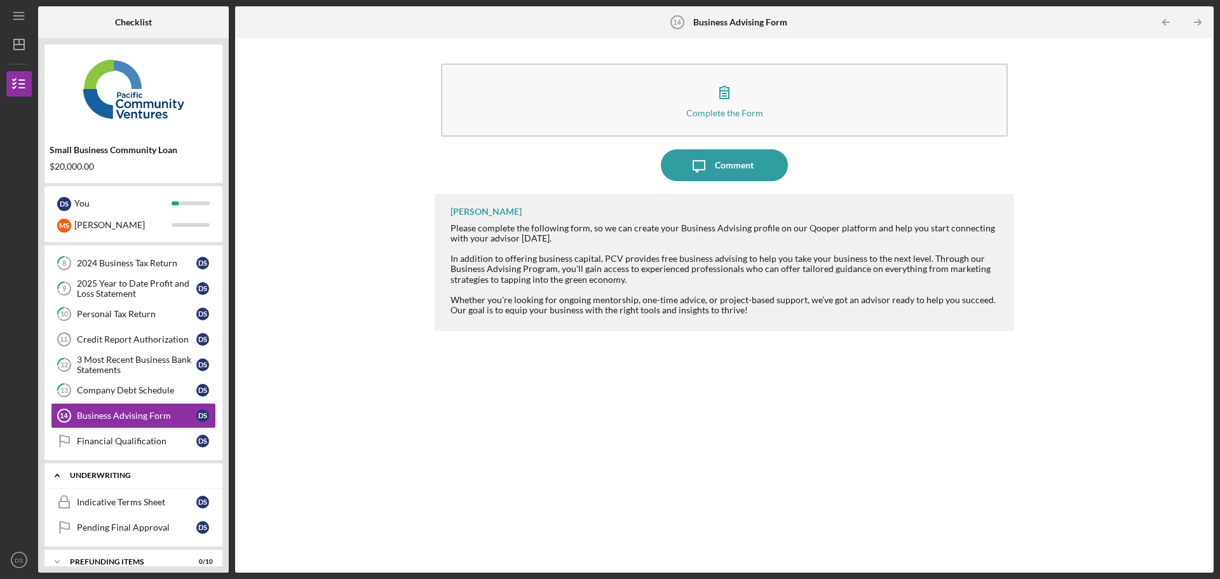
scroll to position [141, 0]
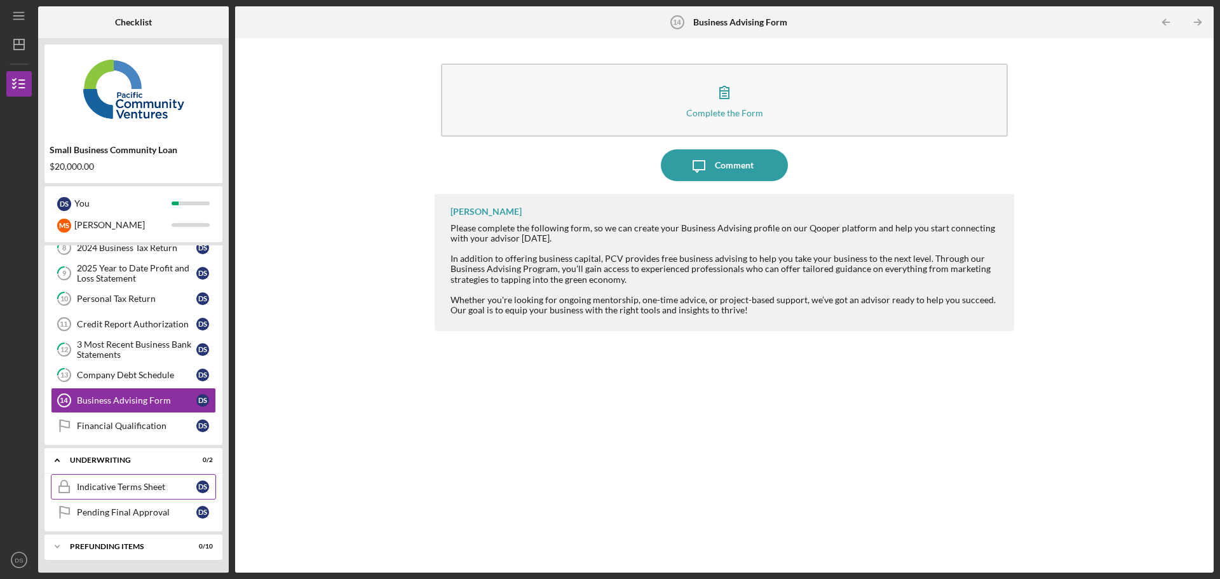
click at [111, 487] on div "Indicative Terms Sheet" at bounding box center [137, 487] width 120 height 10
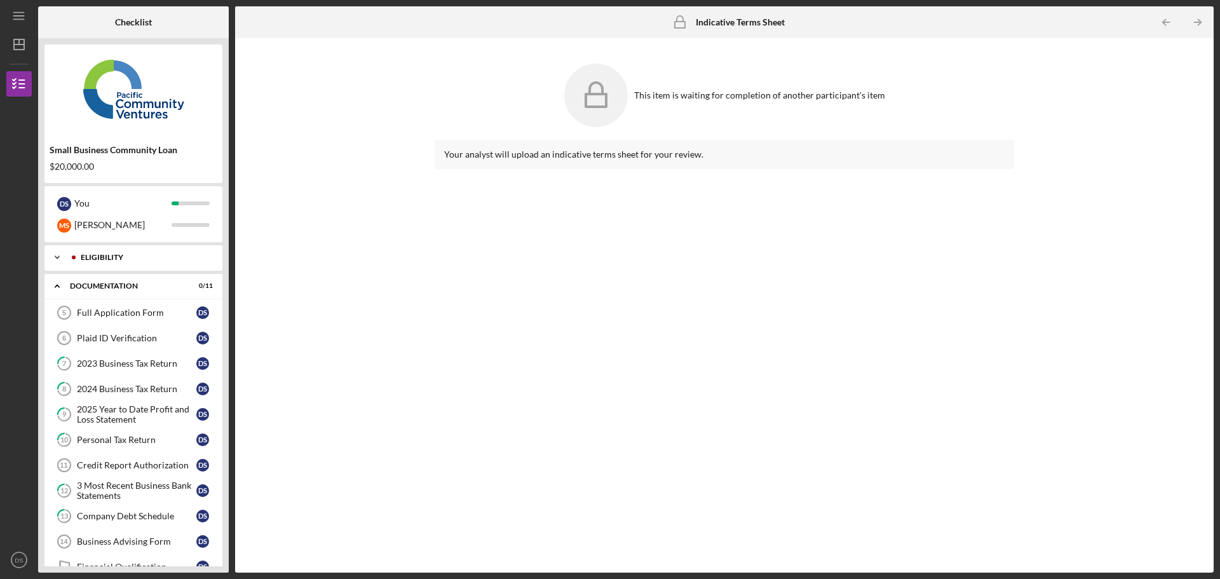
click at [112, 260] on div "Eligibility" at bounding box center [144, 258] width 126 height 8
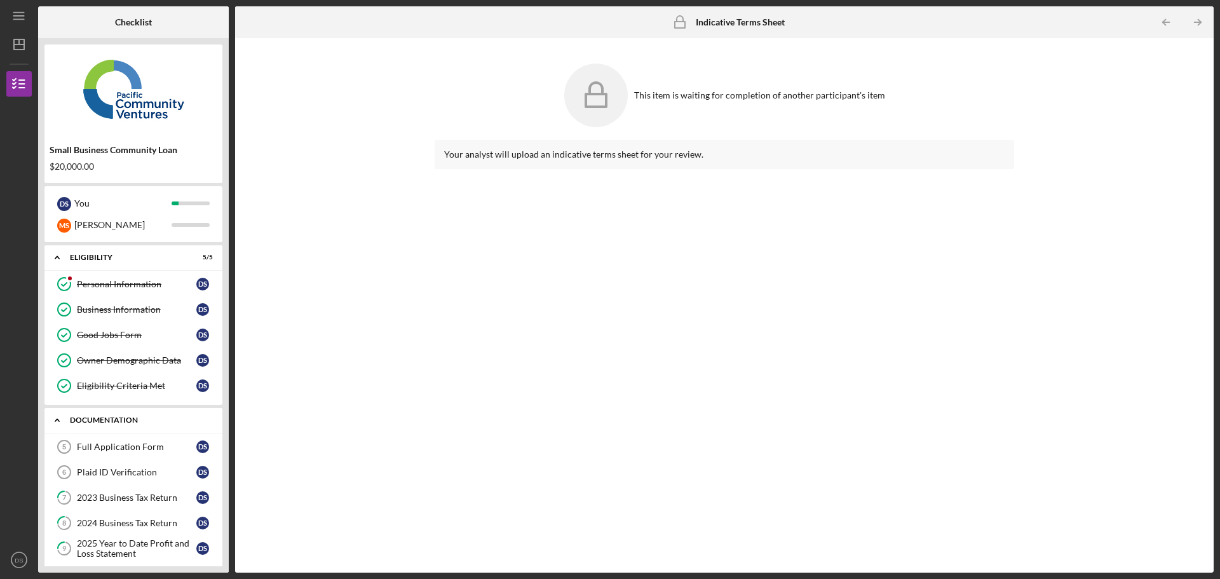
drag, startPoint x: 123, startPoint y: 258, endPoint x: 120, endPoint y: 299, distance: 40.8
click at [123, 258] on div "Eligibility" at bounding box center [125, 258] width 111 height 8
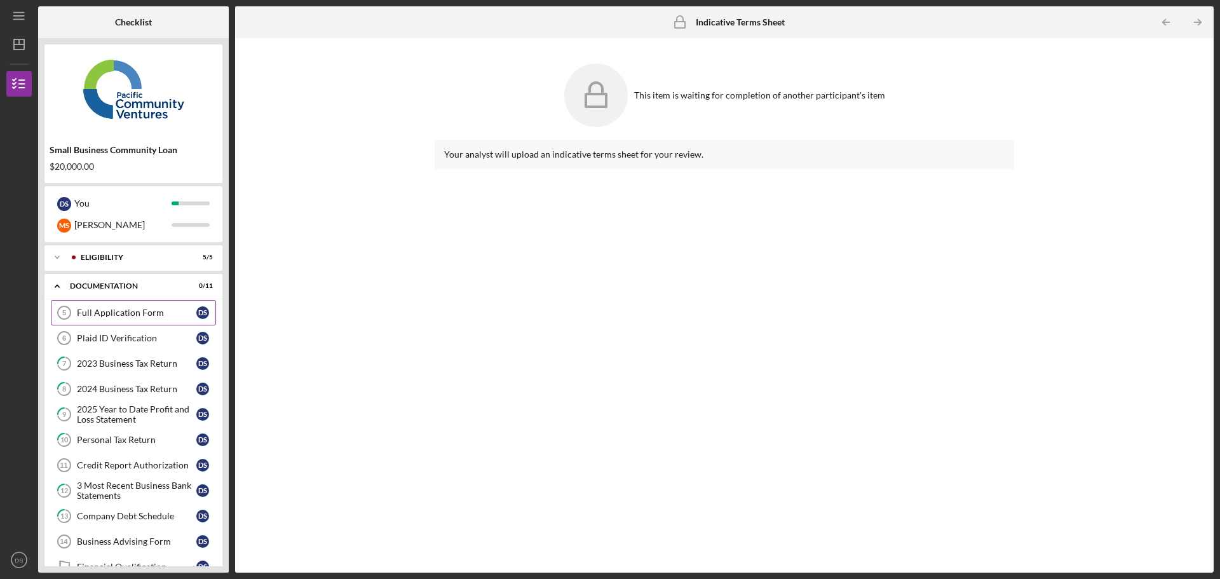
click at [121, 308] on div "Full Application Form" at bounding box center [137, 313] width 120 height 10
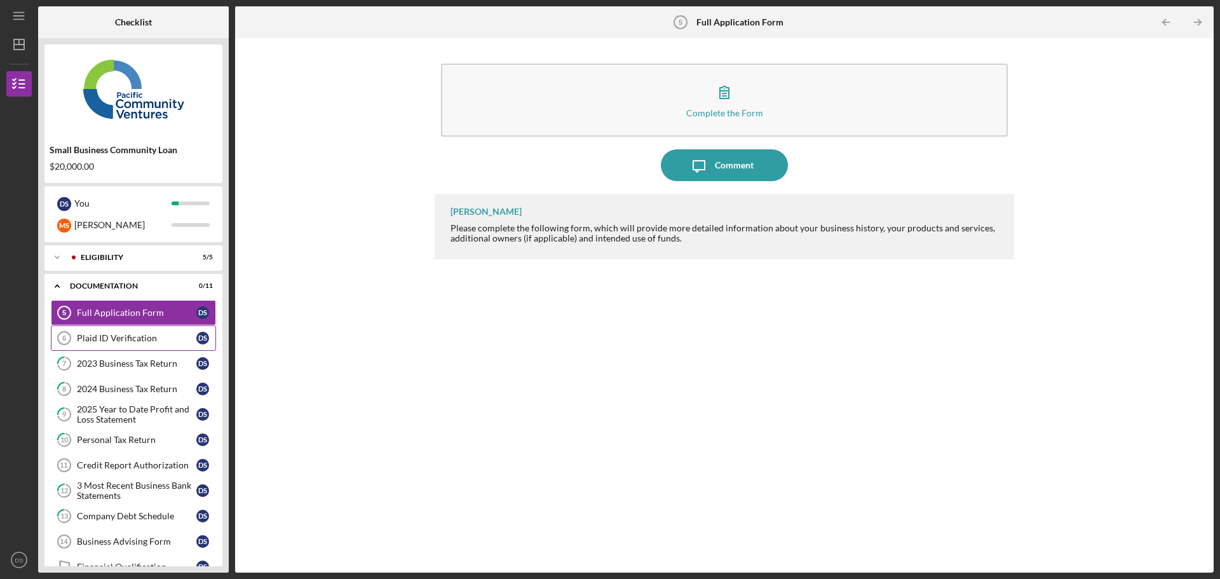
click at [114, 341] on div "Plaid ID Verification" at bounding box center [137, 338] width 120 height 10
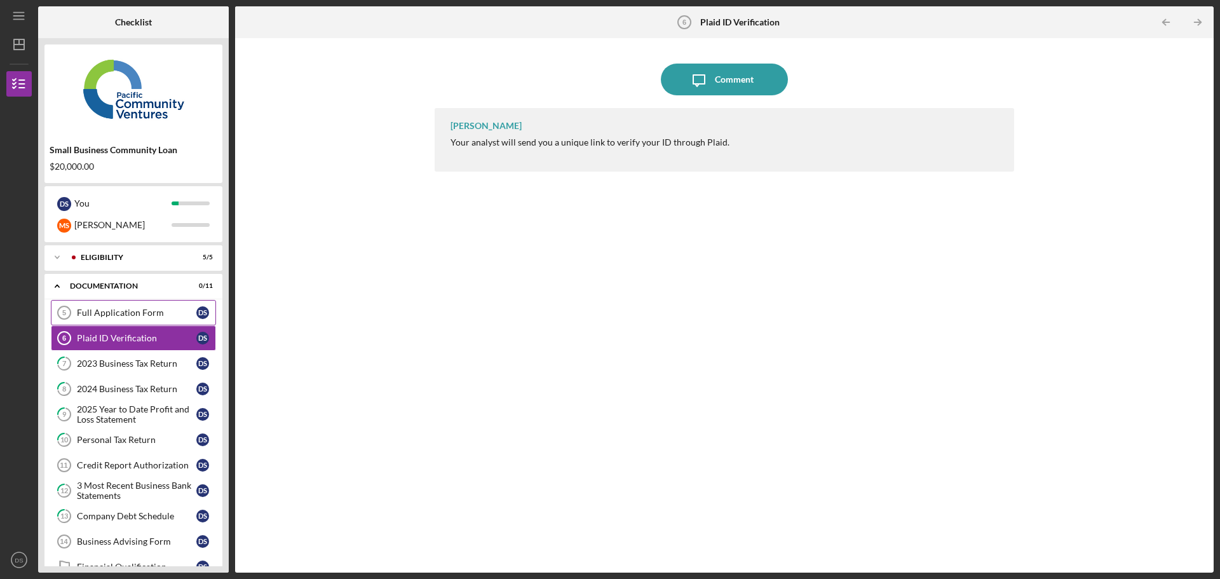
click at [116, 307] on link "Full Application Form 5 Full Application Form D S" at bounding box center [133, 312] width 165 height 25
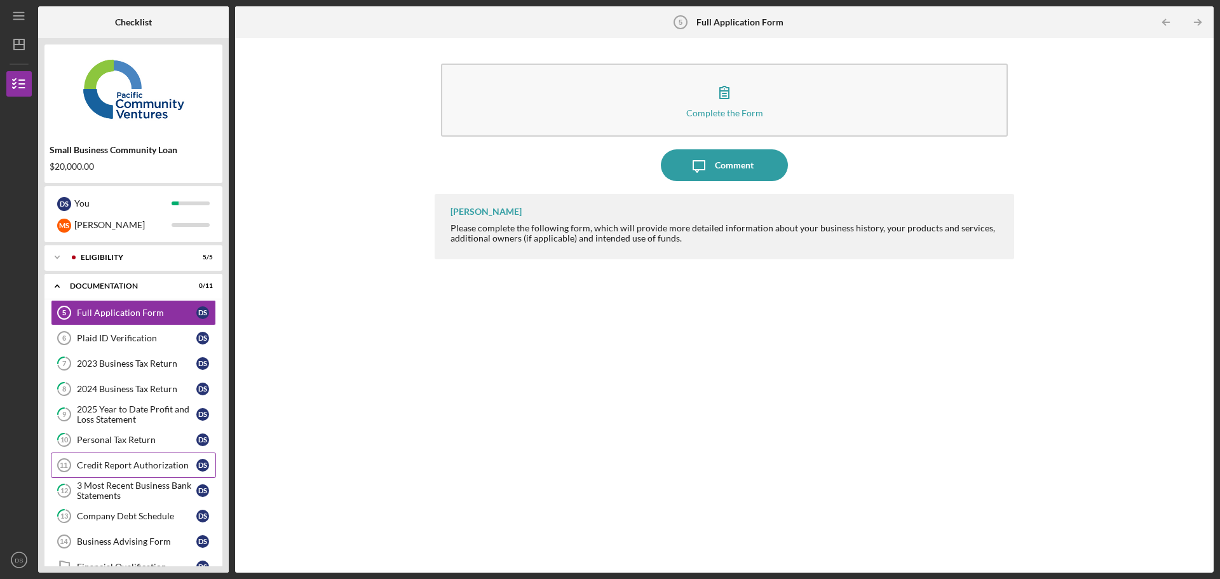
click at [168, 461] on div "Credit Report Authorization" at bounding box center [137, 465] width 120 height 10
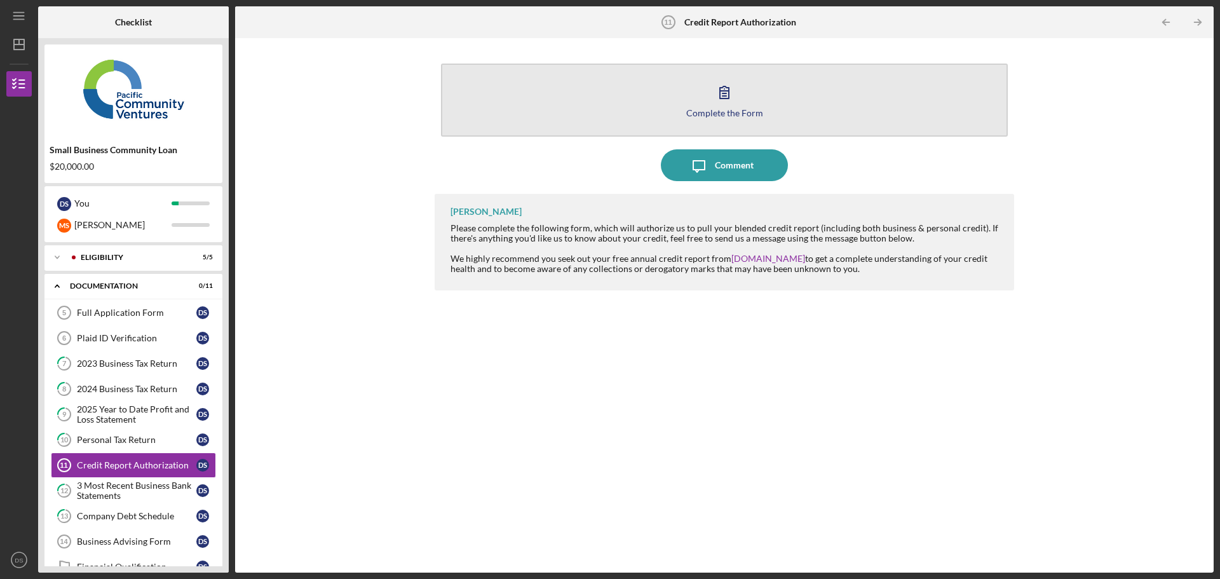
click at [746, 96] on button "Complete the Form Form" at bounding box center [724, 100] width 567 height 73
drag, startPoint x: 610, startPoint y: 92, endPoint x: 565, endPoint y: 94, distance: 45.2
click at [565, 94] on button "Complete the Form Form" at bounding box center [724, 100] width 567 height 73
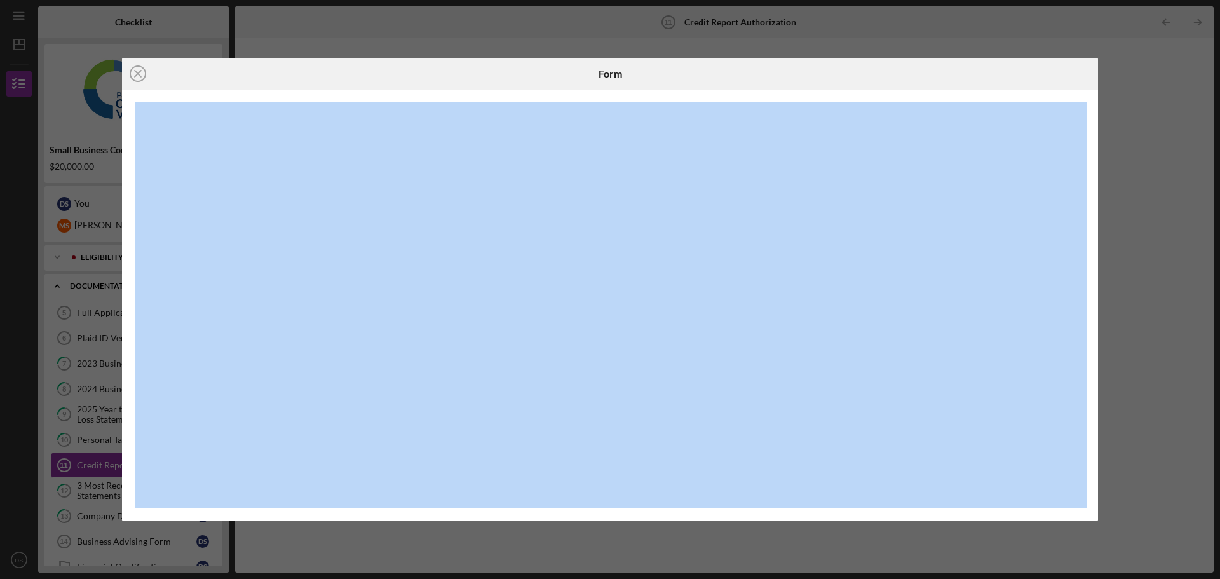
click at [565, 94] on div at bounding box center [610, 306] width 976 height 432
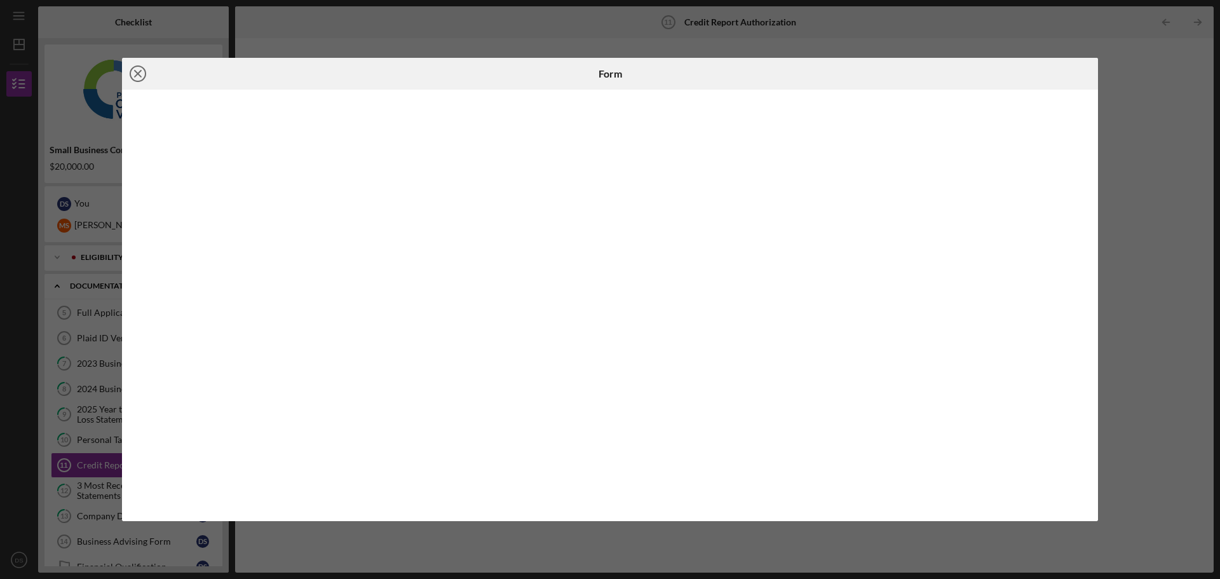
click at [137, 69] on icon "Icon/Close" at bounding box center [138, 74] width 32 height 32
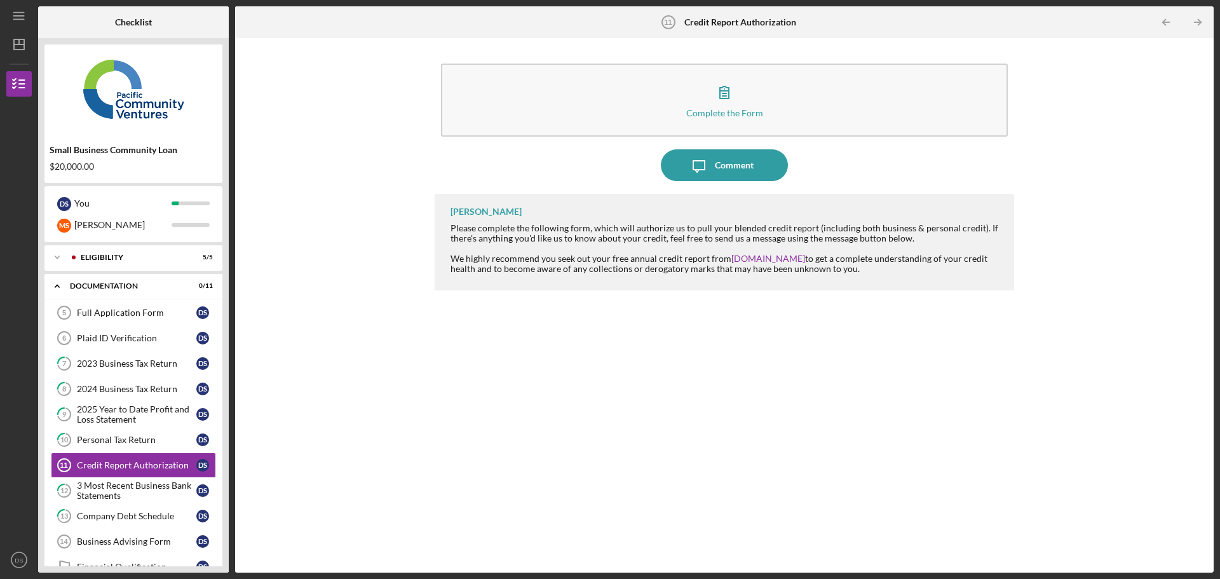
click at [472, 425] on div "[PERSON_NAME] Please complete the following form, which will authorize us to pu…" at bounding box center [725, 374] width 580 height 360
